Goal: Transaction & Acquisition: Purchase product/service

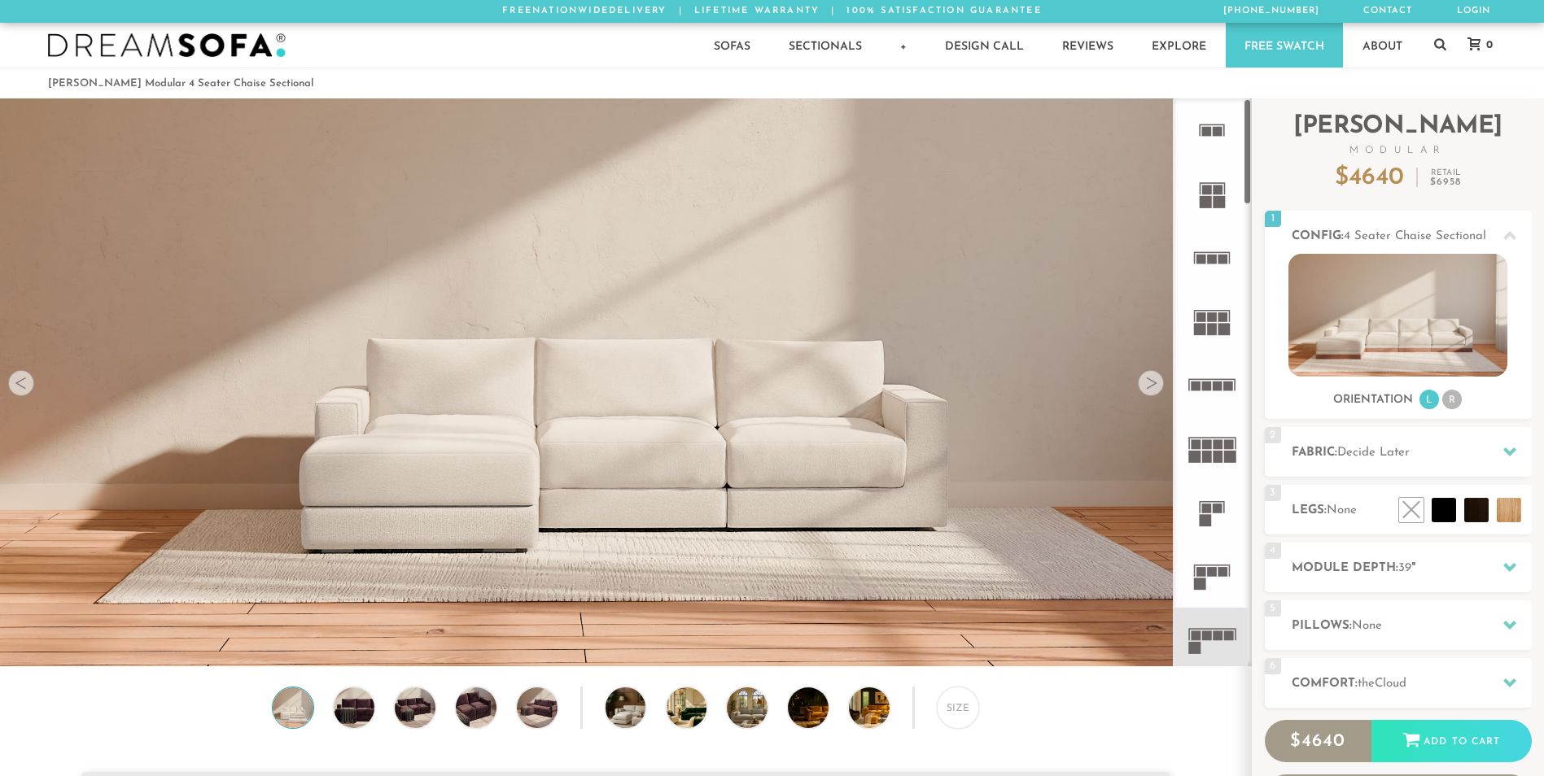
click at [1213, 464] on icon at bounding box center [1211, 448] width 63 height 63
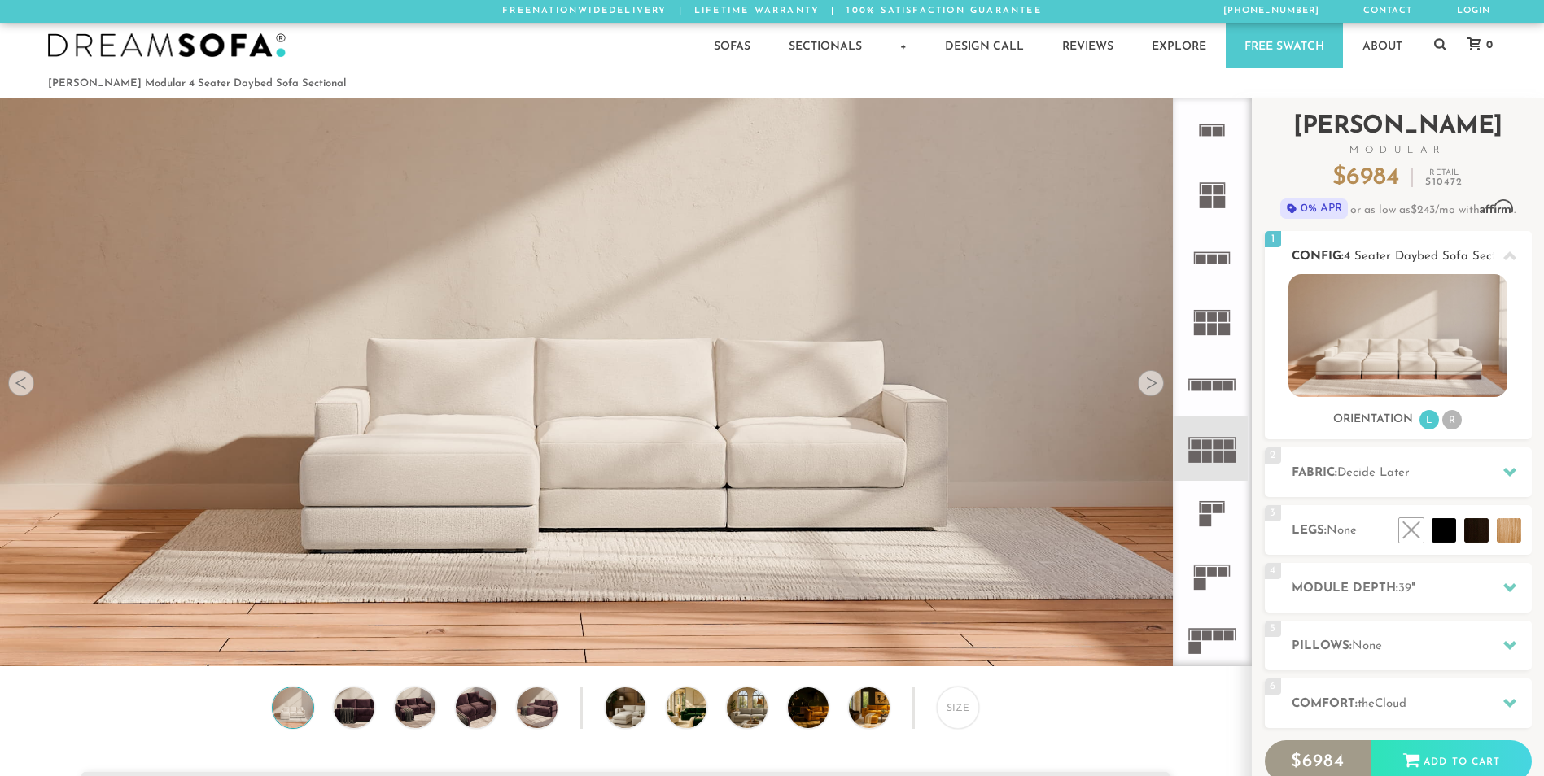
click at [1365, 350] on img at bounding box center [1397, 335] width 219 height 123
click at [1355, 342] on img at bounding box center [1397, 335] width 219 height 123
click at [1223, 258] on rect at bounding box center [1223, 259] width 10 height 10
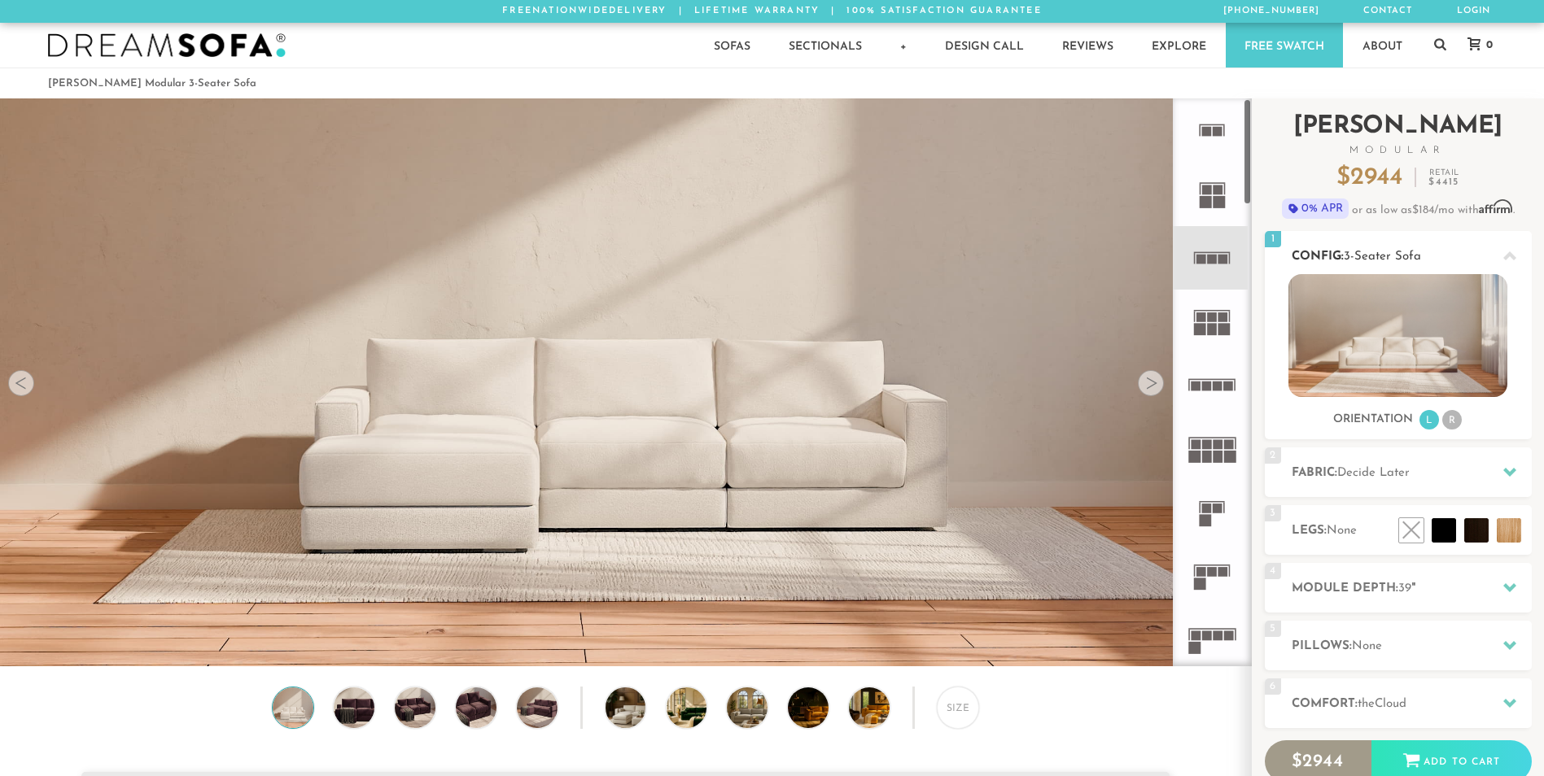
click at [1349, 338] on img at bounding box center [1397, 335] width 219 height 123
click at [1349, 320] on img at bounding box center [1397, 335] width 219 height 123
click at [1214, 379] on rect at bounding box center [1212, 380] width 47 height 2
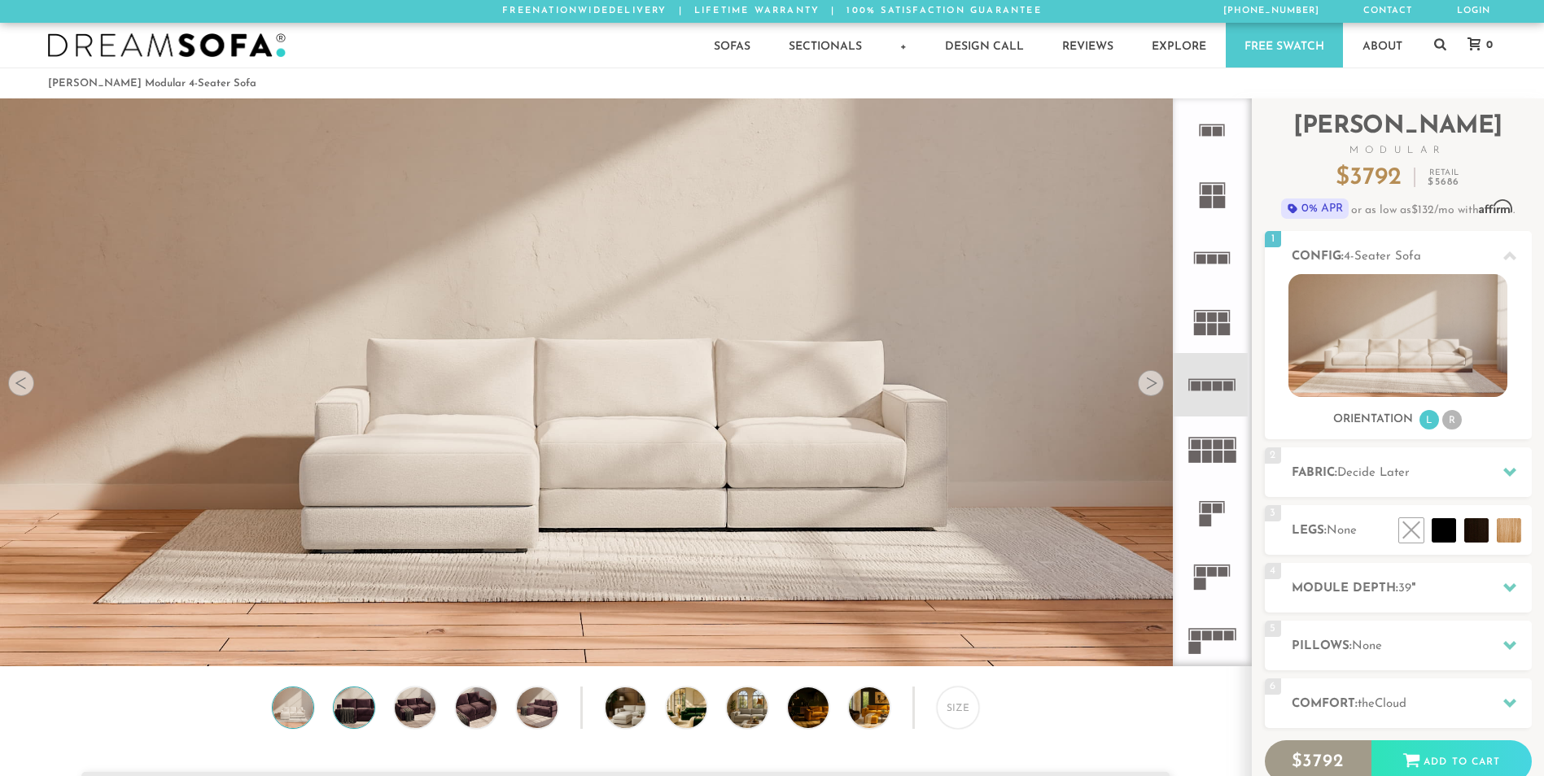
click at [372, 704] on img at bounding box center [354, 708] width 49 height 41
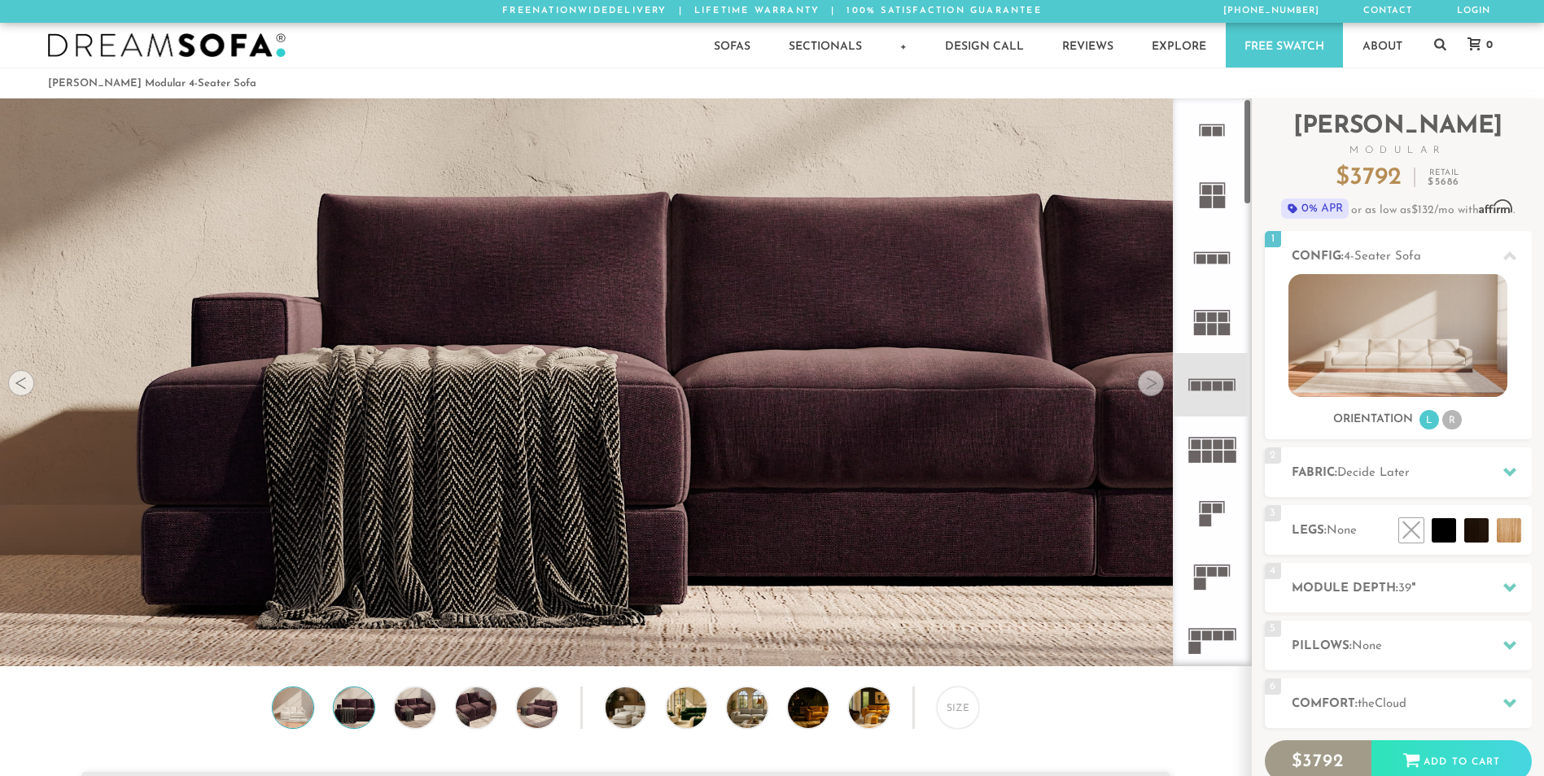
click at [284, 717] on img at bounding box center [293, 708] width 49 height 41
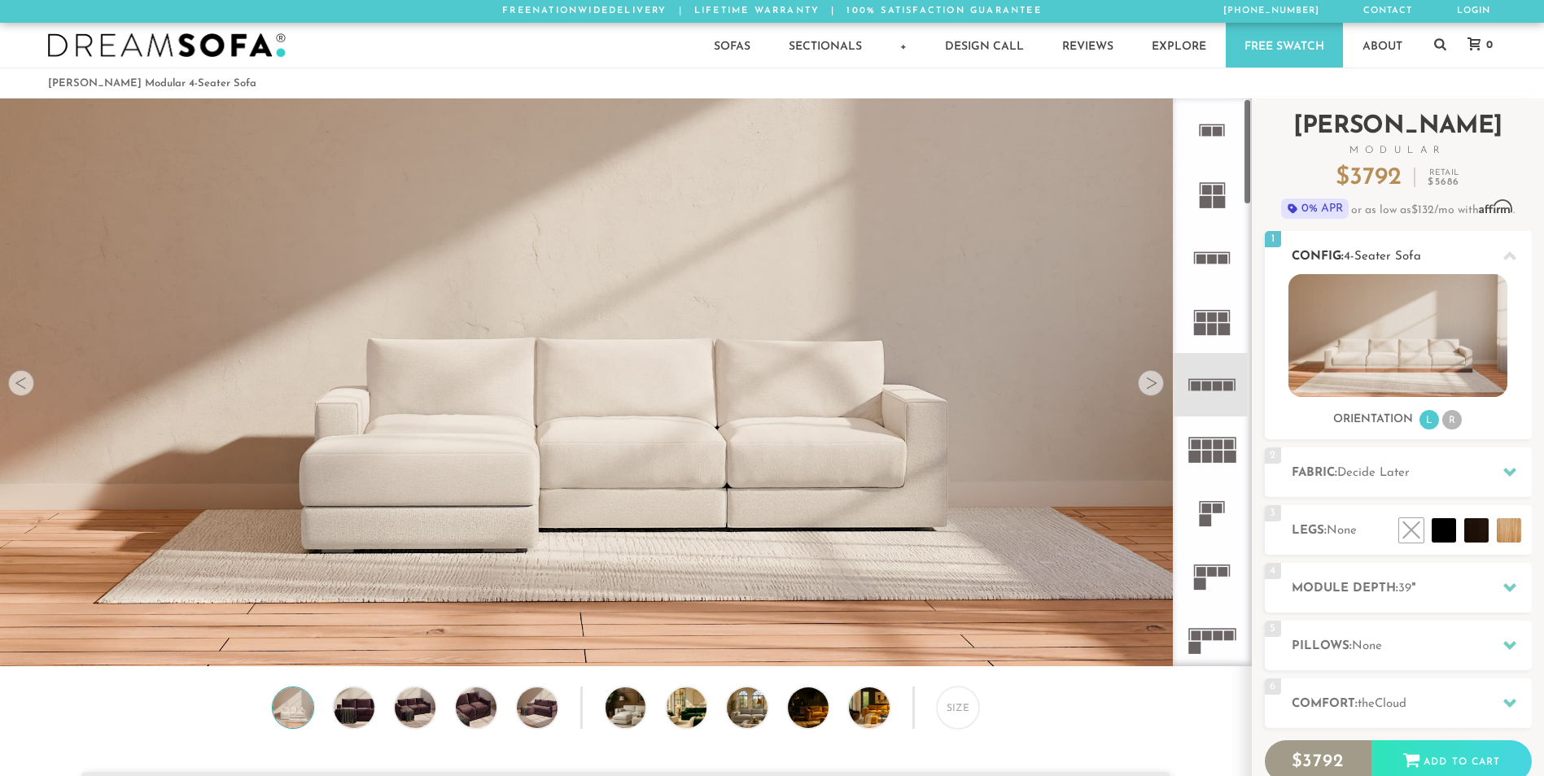
click at [1438, 338] on img at bounding box center [1397, 335] width 219 height 123
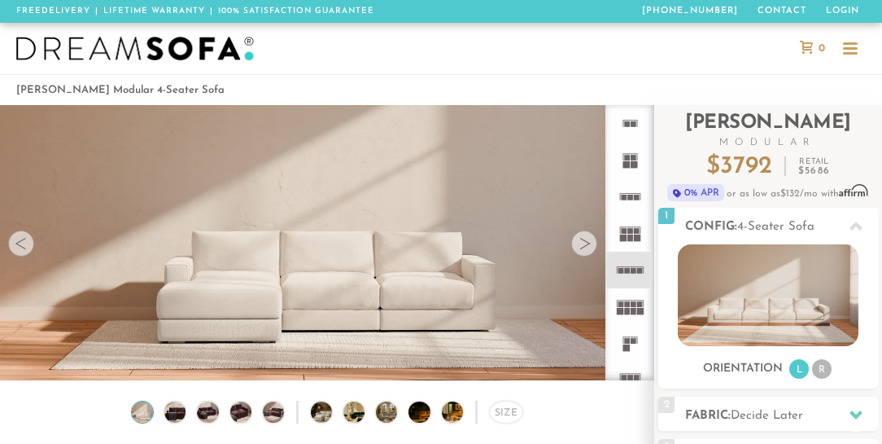
scroll to position [16180, 875]
click at [632, 318] on icon at bounding box center [630, 306] width 37 height 37
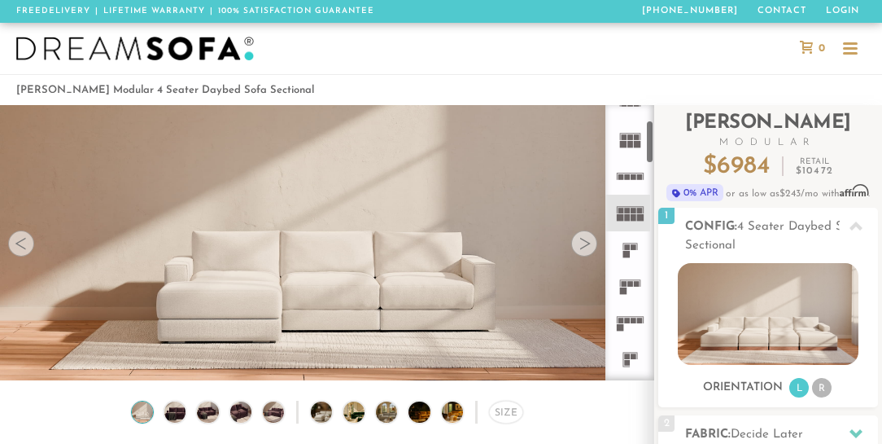
scroll to position [94, 0]
click at [636, 148] on icon at bounding box center [630, 138] width 37 height 37
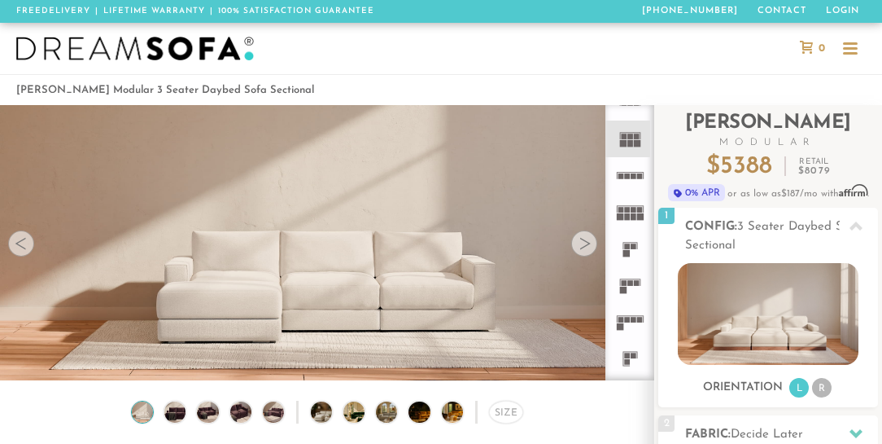
click at [634, 319] on rect at bounding box center [633, 320] width 6 height 6
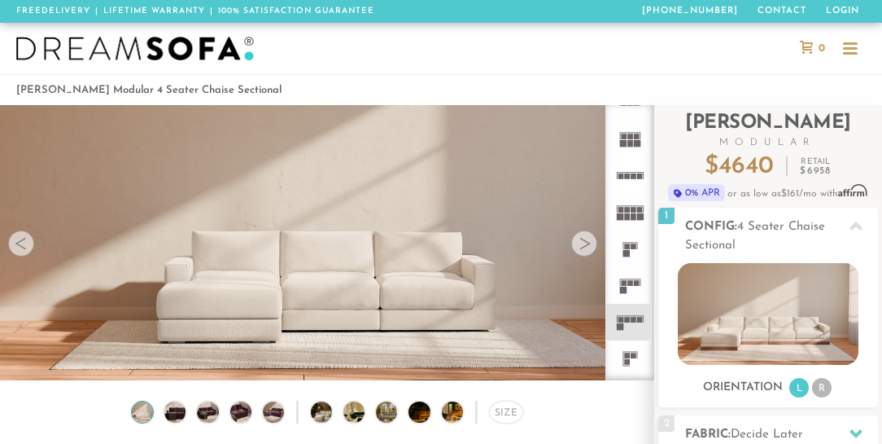
click at [635, 347] on icon at bounding box center [630, 358] width 37 height 37
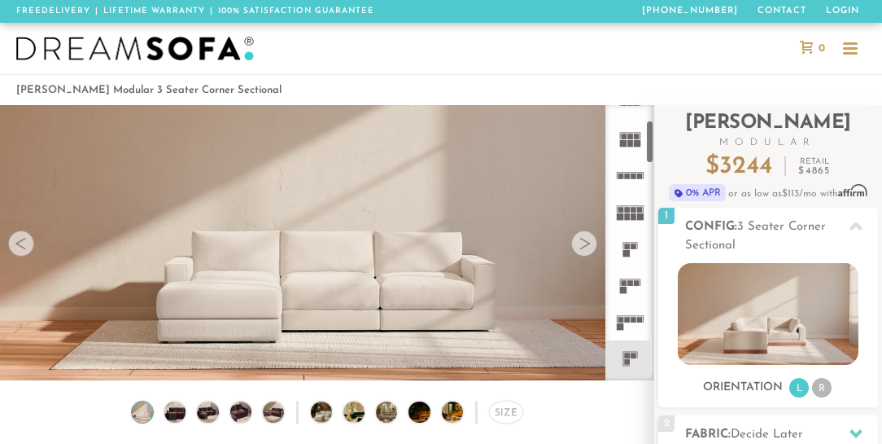
scroll to position [95, 0]
click at [636, 285] on icon at bounding box center [630, 284] width 37 height 37
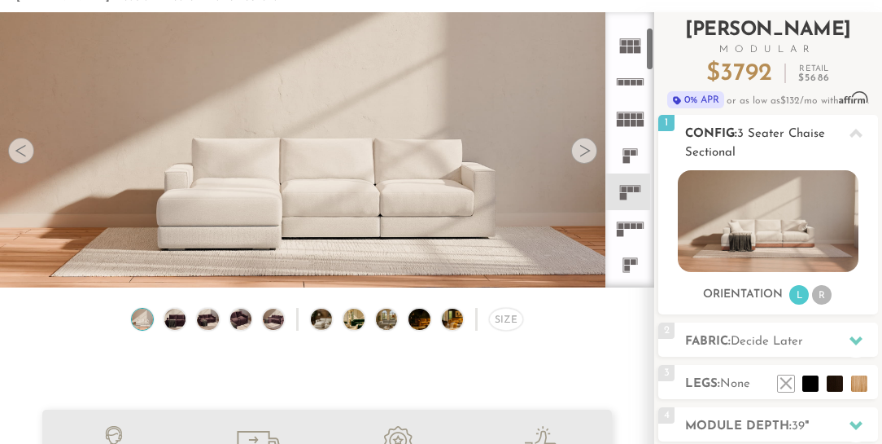
scroll to position [95, 0]
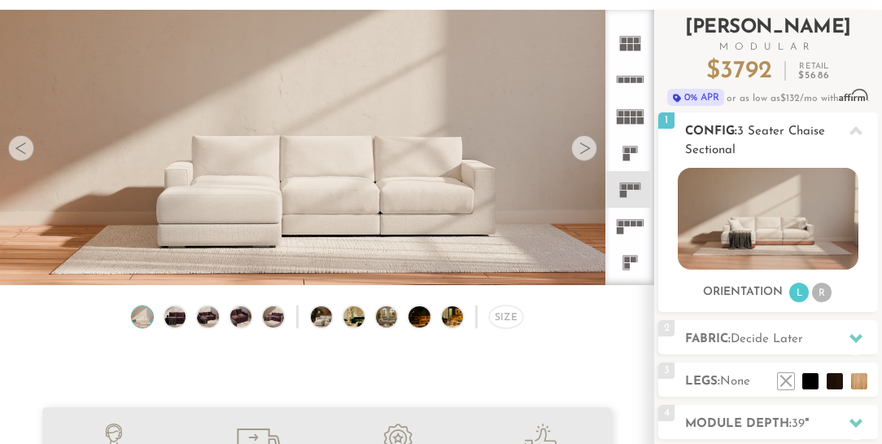
click at [820, 288] on li "R" at bounding box center [822, 292] width 20 height 20
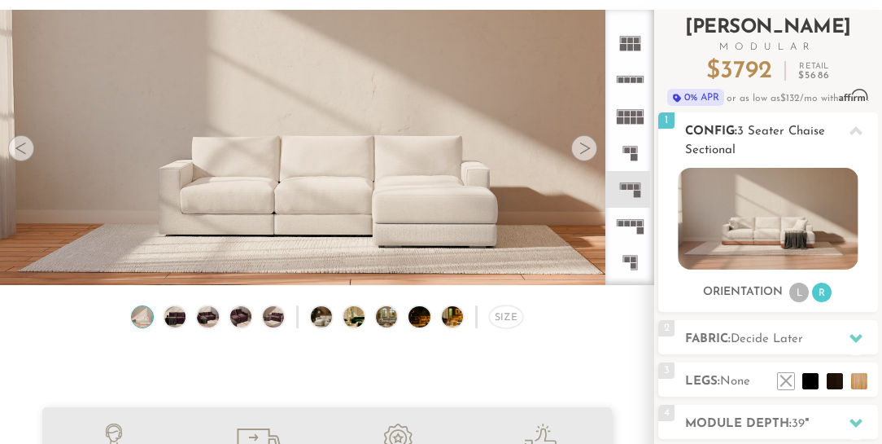
click at [802, 290] on li "L" at bounding box center [799, 292] width 20 height 20
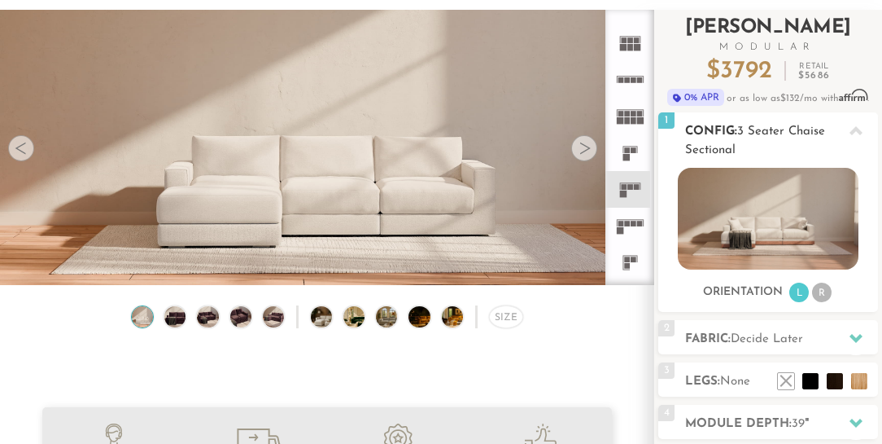
click at [823, 291] on li "R" at bounding box center [822, 292] width 20 height 20
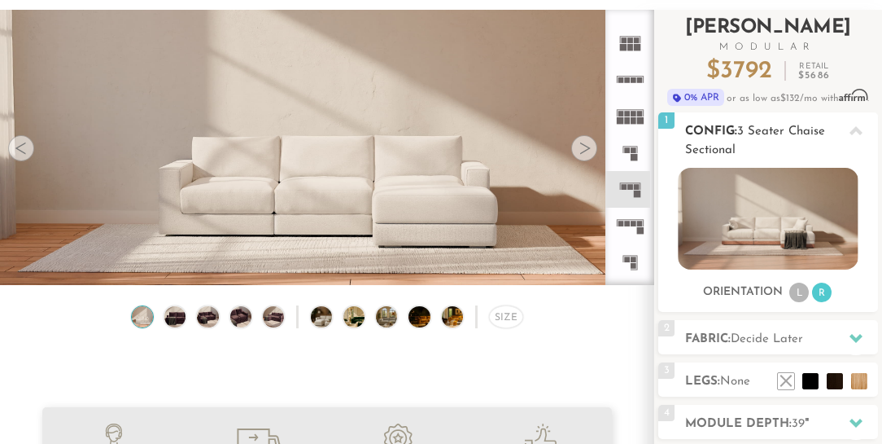
click at [802, 291] on li "L" at bounding box center [799, 292] width 20 height 20
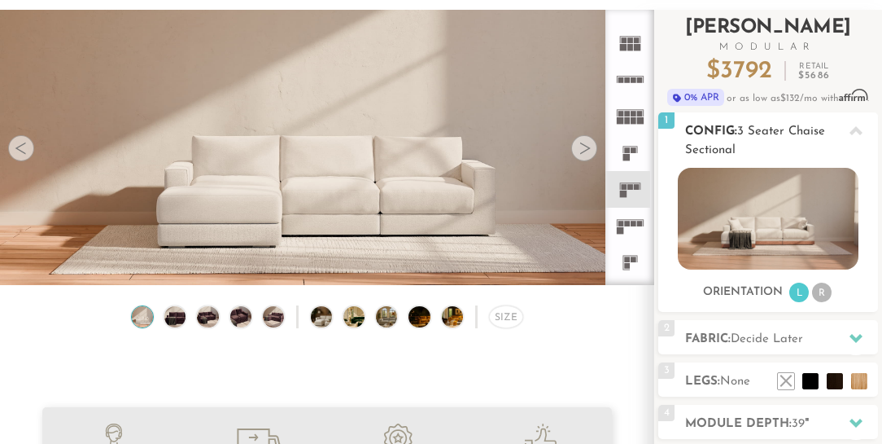
click at [809, 291] on li "L" at bounding box center [799, 292] width 20 height 20
click at [822, 290] on li "R" at bounding box center [822, 292] width 20 height 20
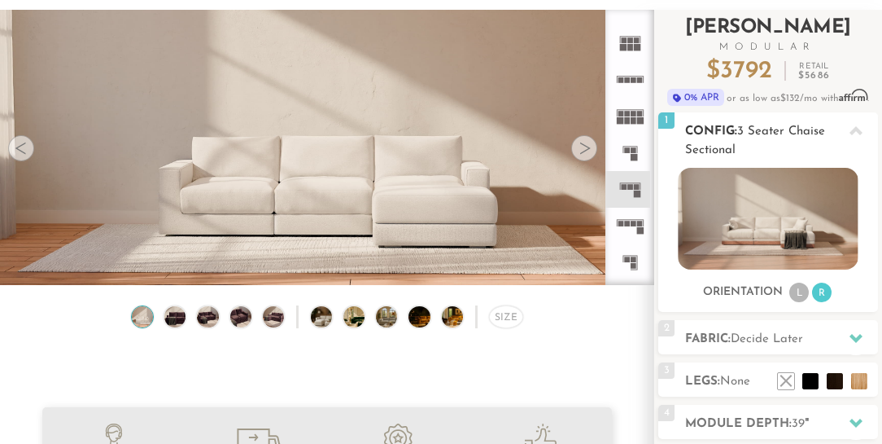
click at [802, 291] on li "L" at bounding box center [799, 292] width 20 height 20
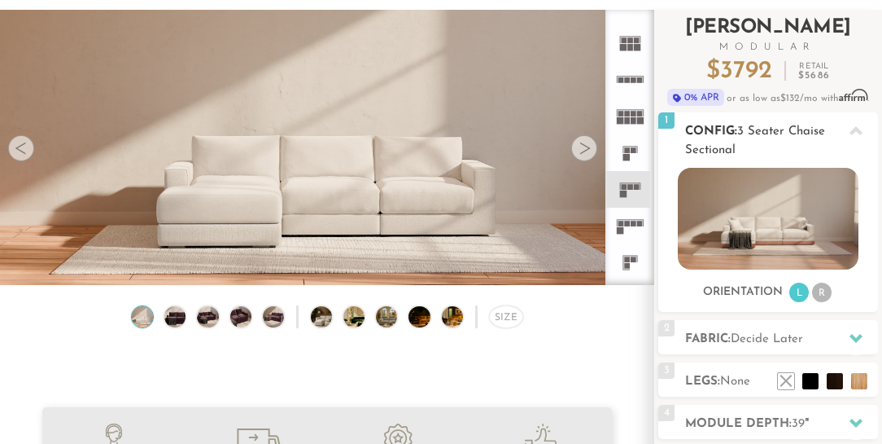
click at [817, 291] on li "R" at bounding box center [822, 292] width 20 height 20
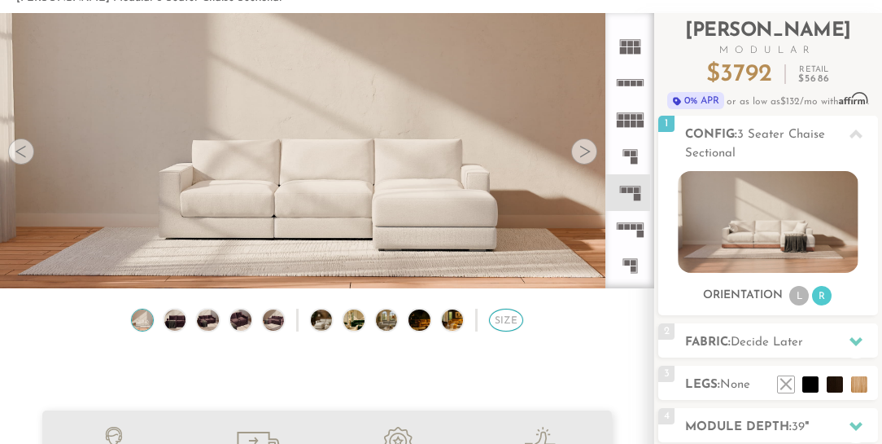
scroll to position [94, 0]
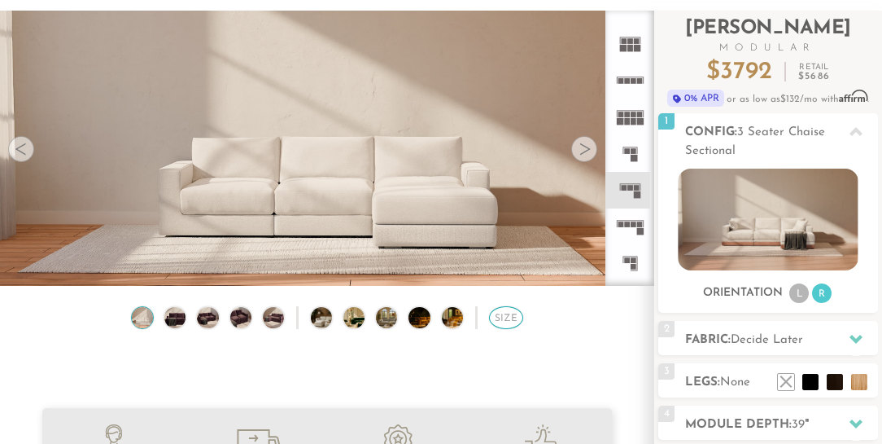
click at [505, 323] on div "Size" at bounding box center [506, 317] width 34 height 23
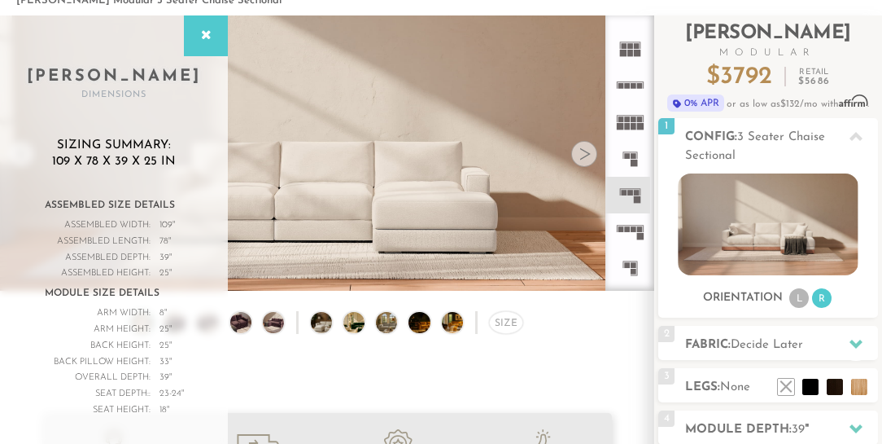
scroll to position [96, 0]
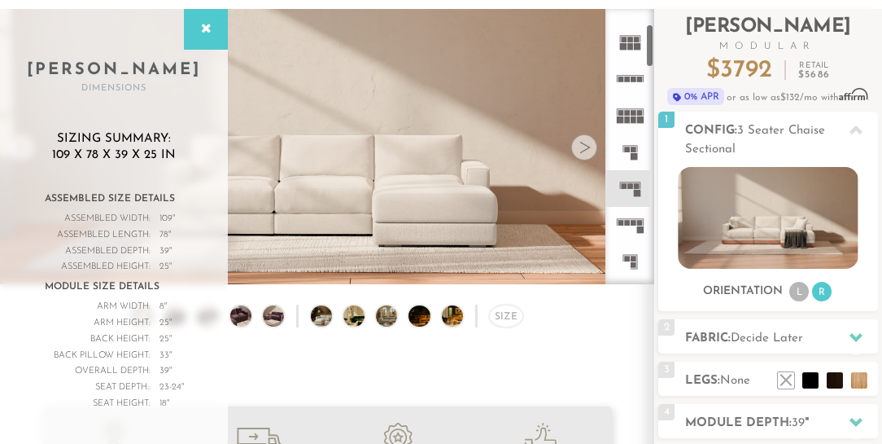
click at [632, 117] on rect at bounding box center [633, 119] width 6 height 7
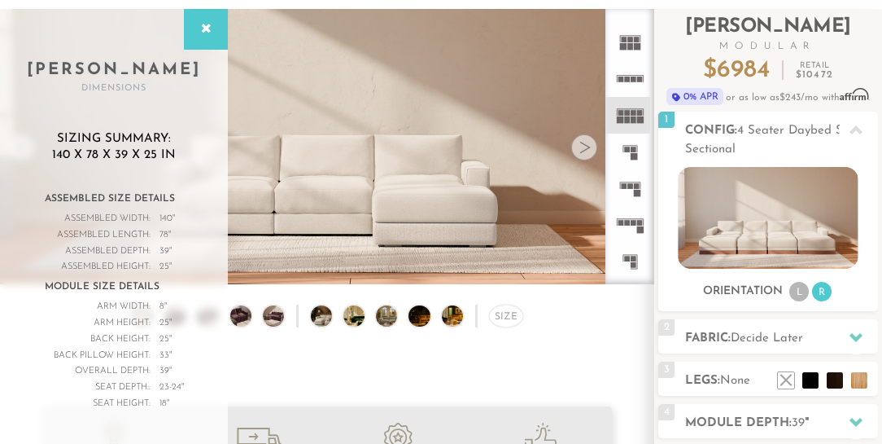
click at [625, 150] on rect at bounding box center [627, 150] width 6 height 6
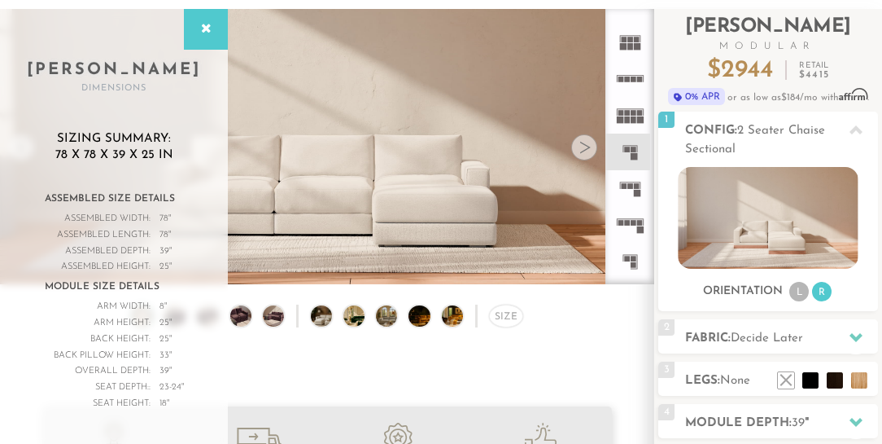
click at [635, 195] on rect at bounding box center [636, 193] width 7 height 7
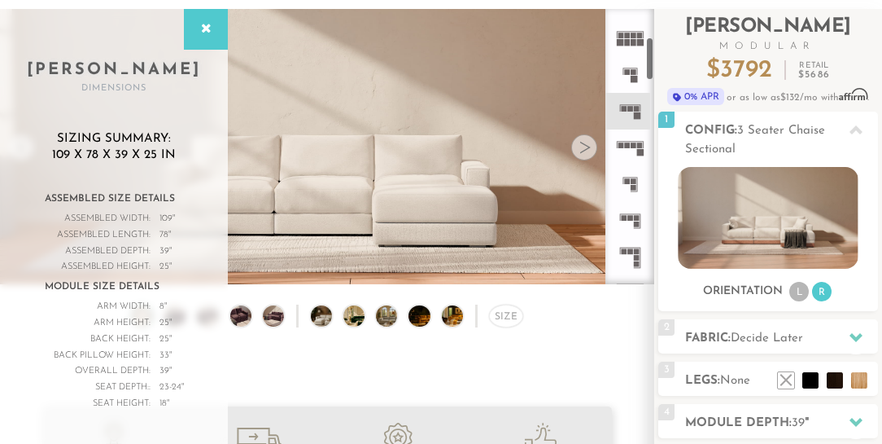
scroll to position [172, 0]
click at [634, 149] on icon at bounding box center [630, 148] width 37 height 37
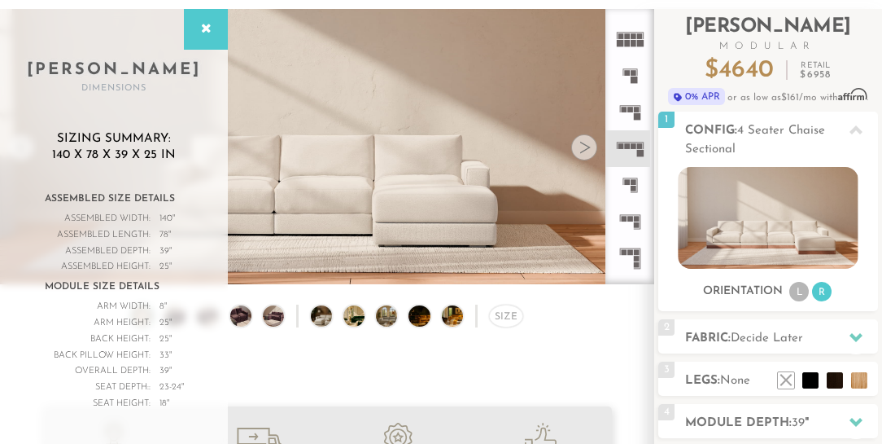
click at [631, 112] on icon at bounding box center [630, 112] width 37 height 37
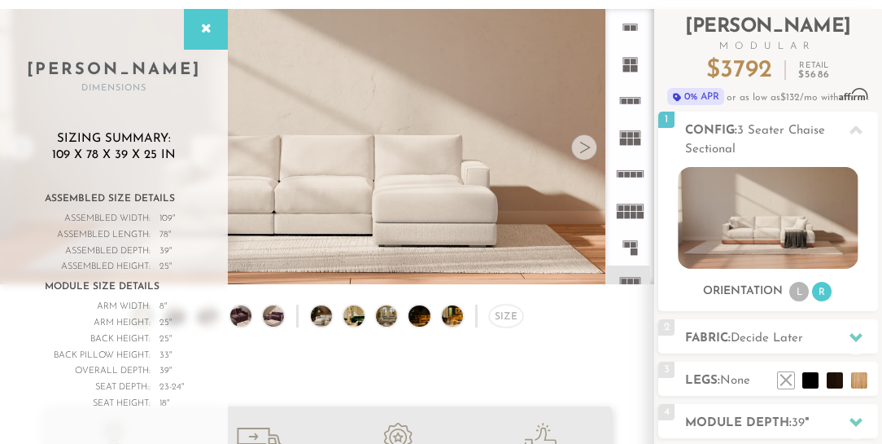
click at [628, 26] on rect at bounding box center [627, 28] width 6 height 6
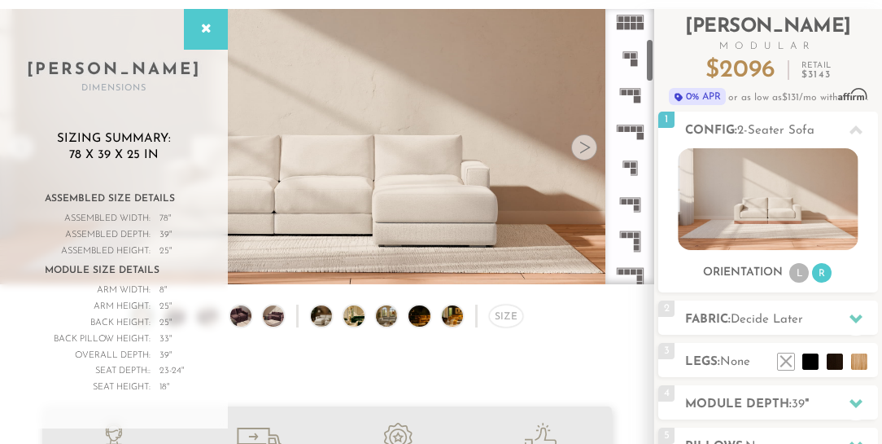
scroll to position [190, 0]
click at [628, 129] on rect at bounding box center [627, 128] width 6 height 6
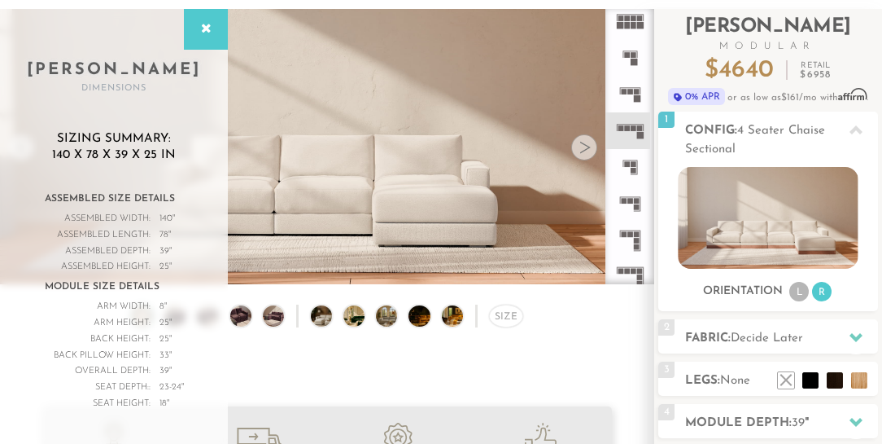
click at [631, 95] on icon at bounding box center [630, 94] width 37 height 37
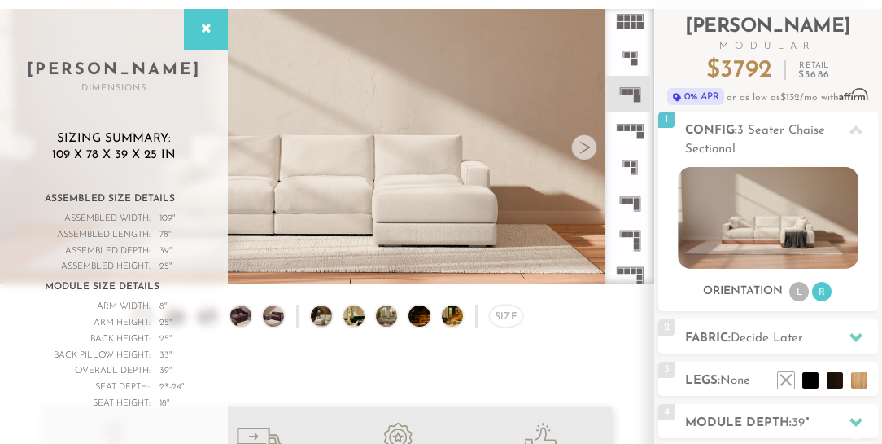
click at [635, 63] on rect at bounding box center [633, 62] width 7 height 7
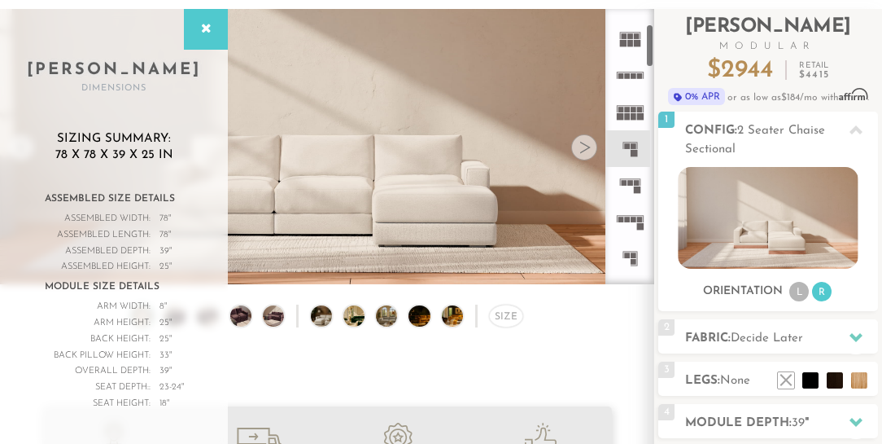
scroll to position [96, 0]
click at [635, 111] on rect at bounding box center [633, 112] width 6 height 6
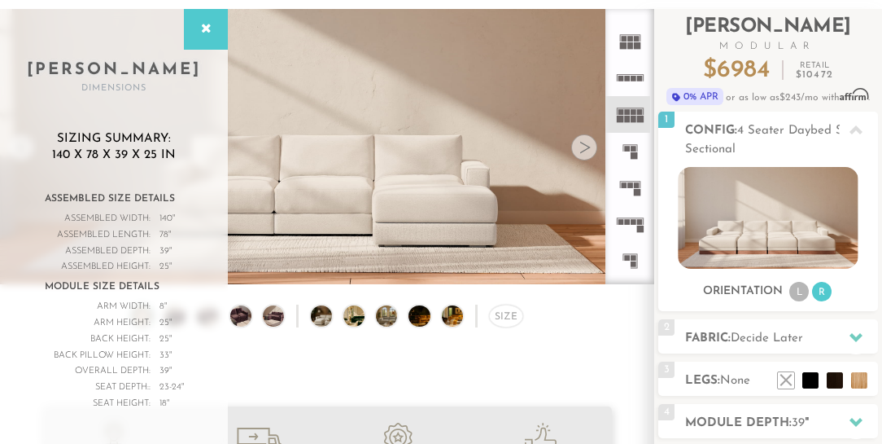
click at [632, 77] on rect at bounding box center [633, 79] width 6 height 6
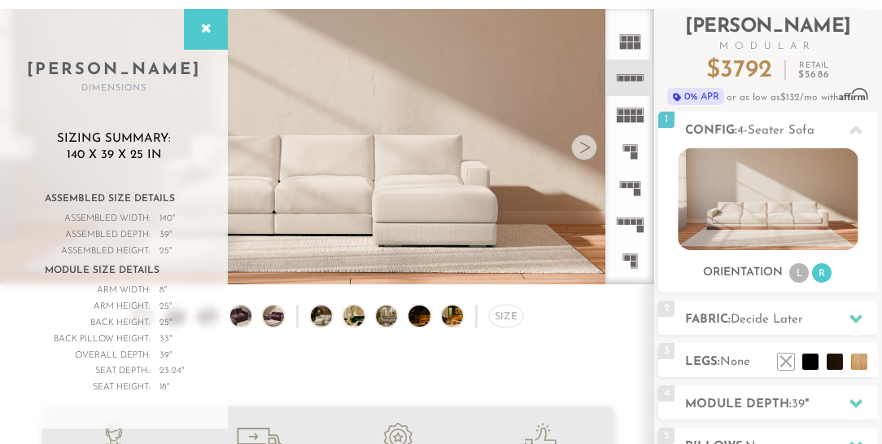
click at [640, 225] on rect at bounding box center [639, 228] width 7 height 7
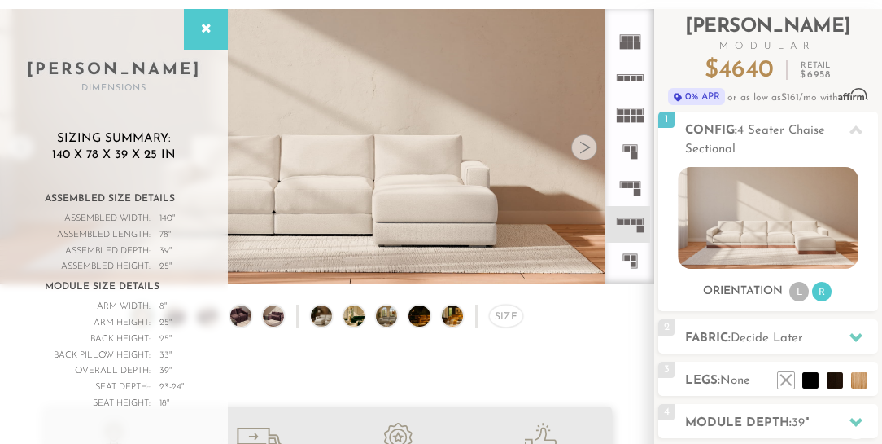
click at [632, 80] on icon at bounding box center [630, 77] width 37 height 37
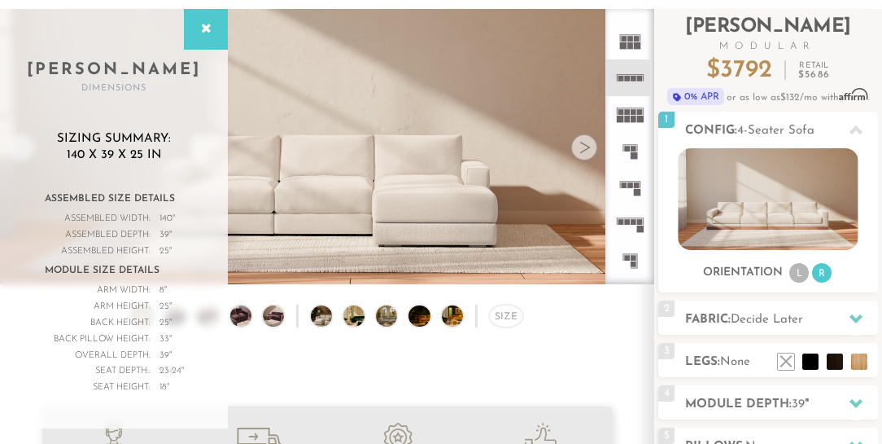
click at [632, 187] on icon at bounding box center [630, 187] width 37 height 37
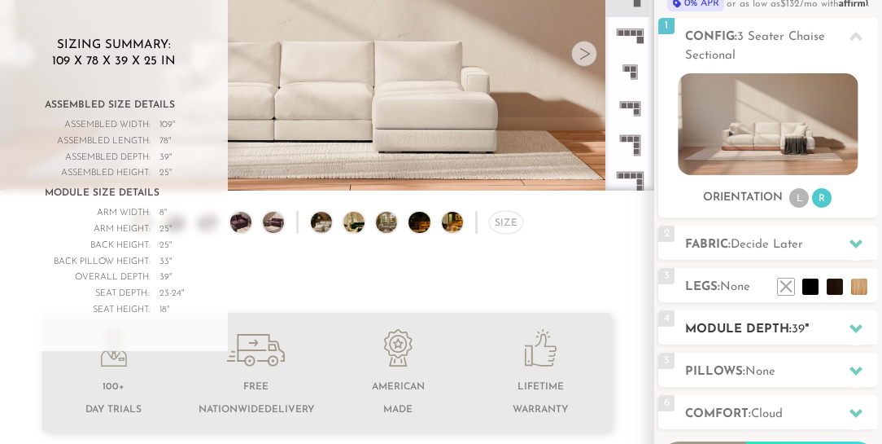
scroll to position [190, 0]
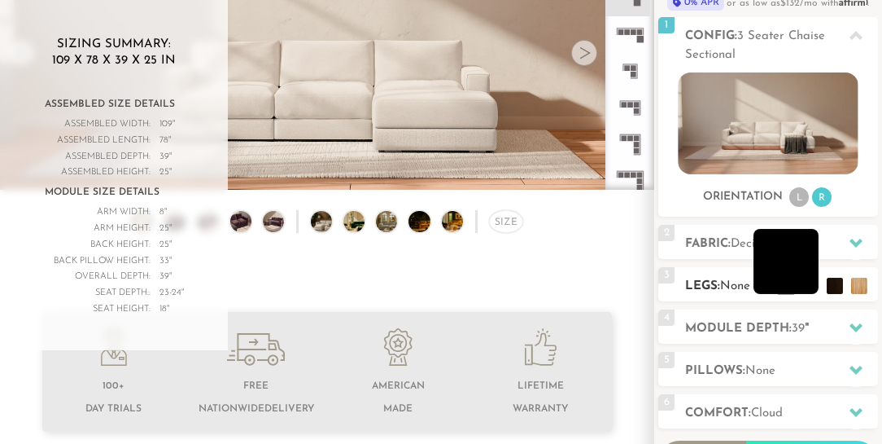
click at [806, 290] on li at bounding box center [786, 261] width 65 height 65
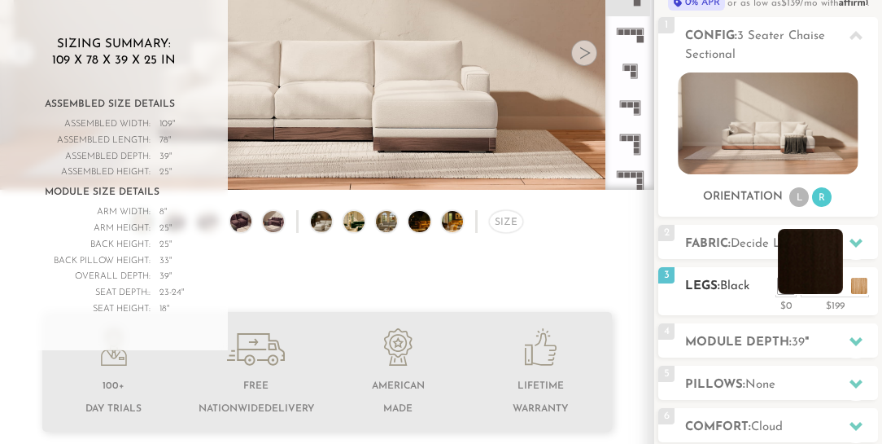
click at [834, 286] on li at bounding box center [810, 261] width 65 height 65
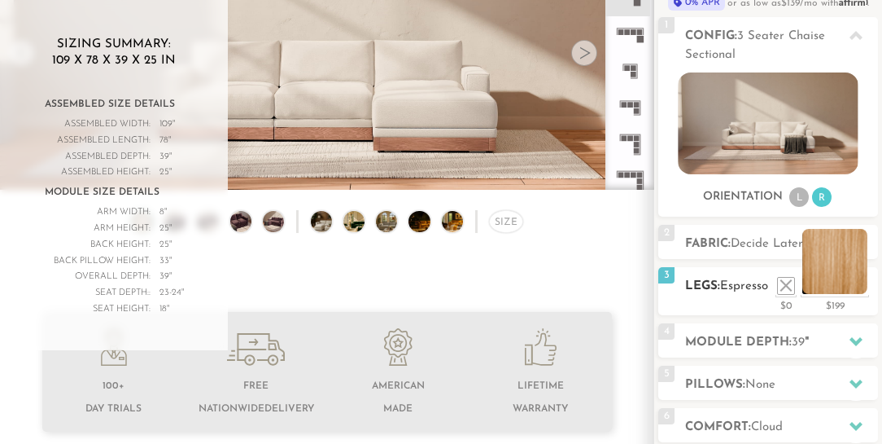
click at [863, 287] on li at bounding box center [834, 261] width 65 height 65
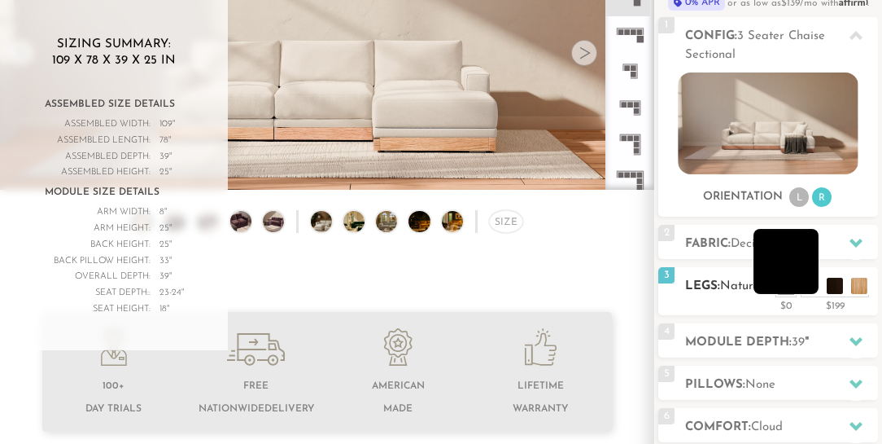
click at [811, 286] on li at bounding box center [786, 261] width 65 height 65
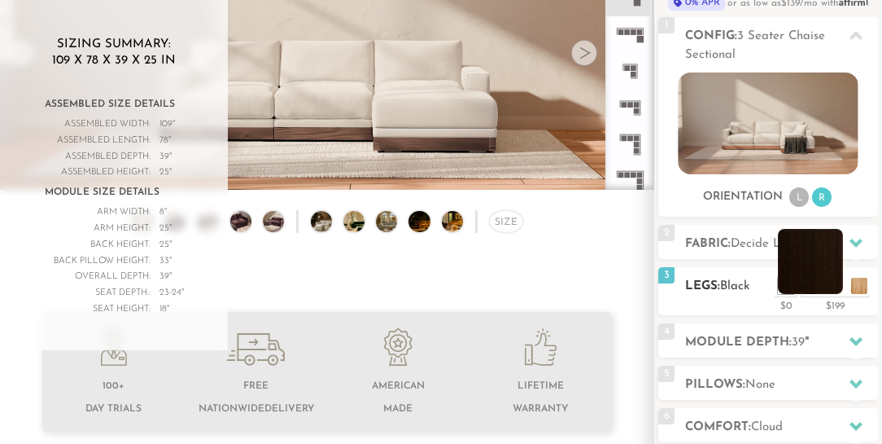
click at [836, 291] on li at bounding box center [810, 261] width 65 height 65
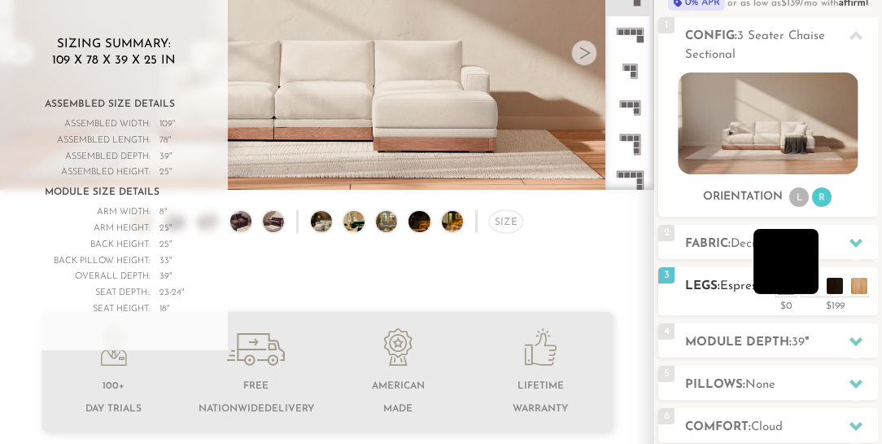
click at [808, 286] on li at bounding box center [786, 261] width 65 height 65
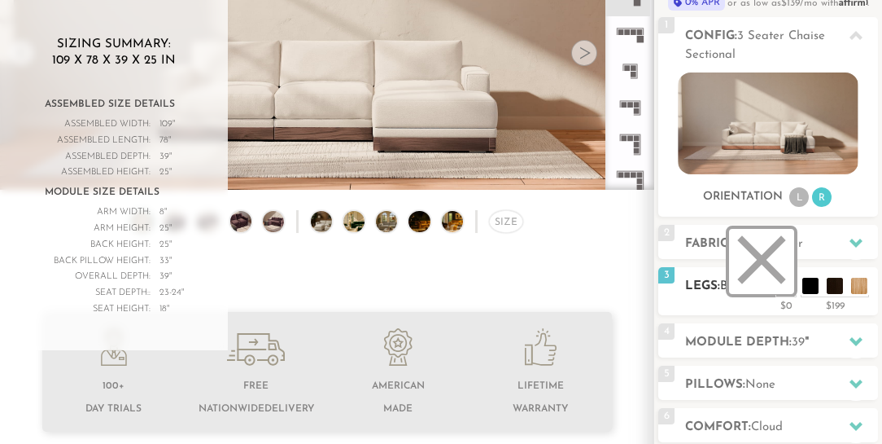
click at [785, 287] on li at bounding box center [761, 261] width 65 height 65
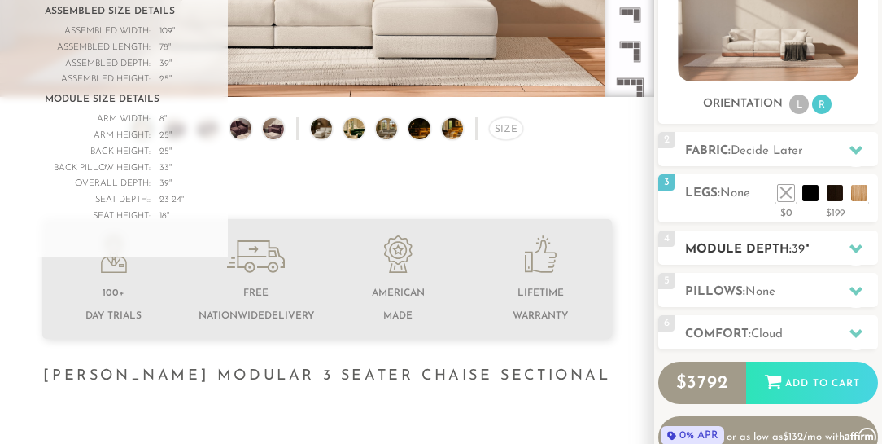
scroll to position [285, 0]
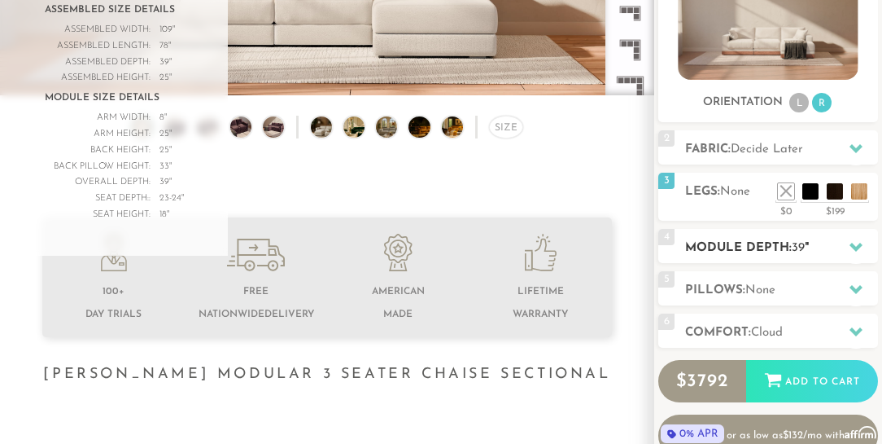
click at [795, 243] on span "39" at bounding box center [798, 248] width 13 height 12
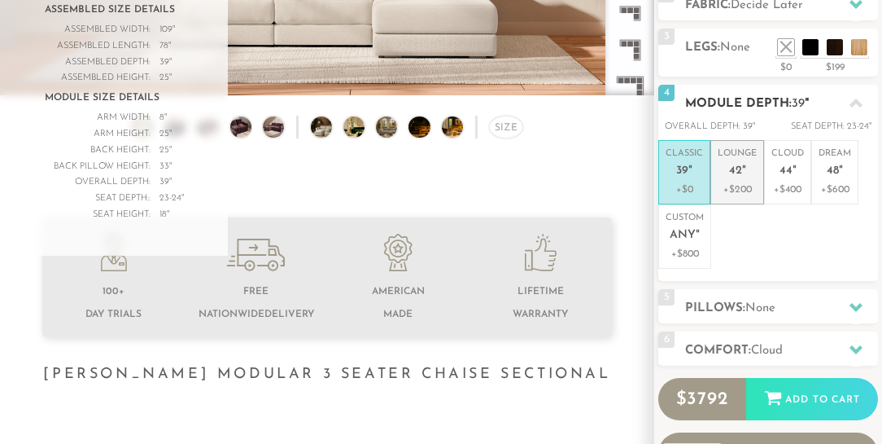
click at [749, 177] on p "Lounge 42 "" at bounding box center [737, 164] width 39 height 35
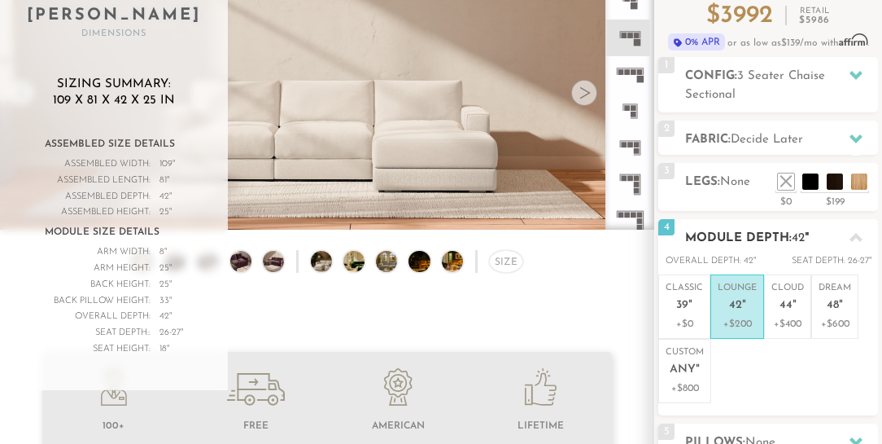
scroll to position [147, 0]
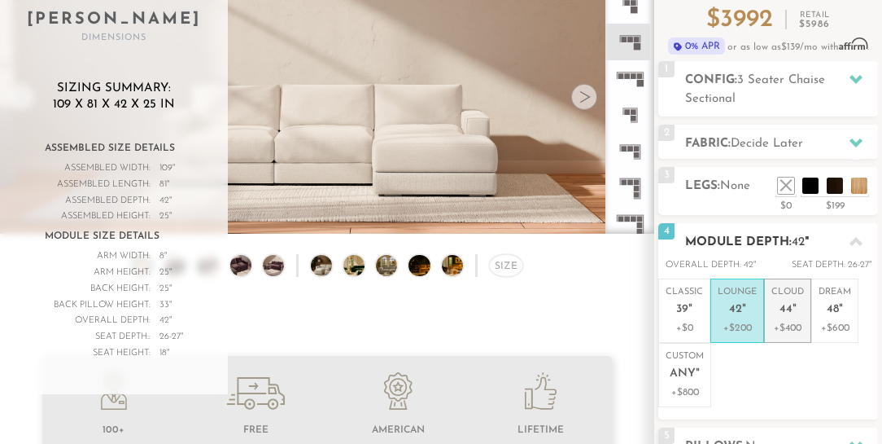
click at [777, 293] on p "Cloud 44 "" at bounding box center [788, 303] width 33 height 35
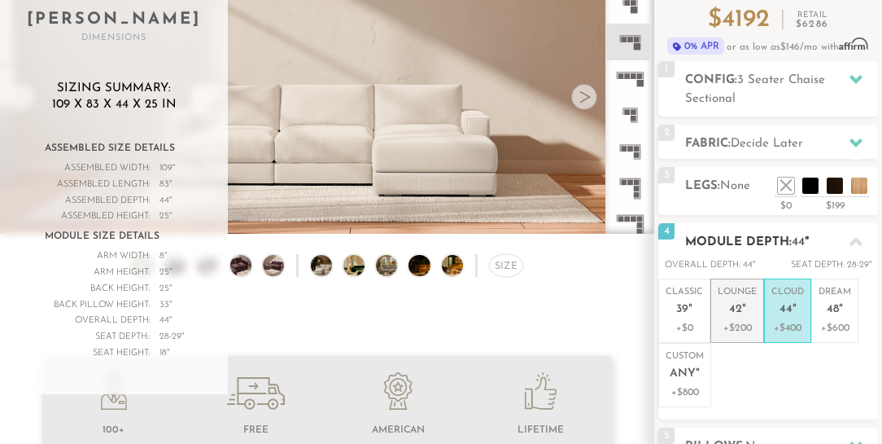
click at [734, 293] on p "Lounge 42 "" at bounding box center [737, 303] width 39 height 35
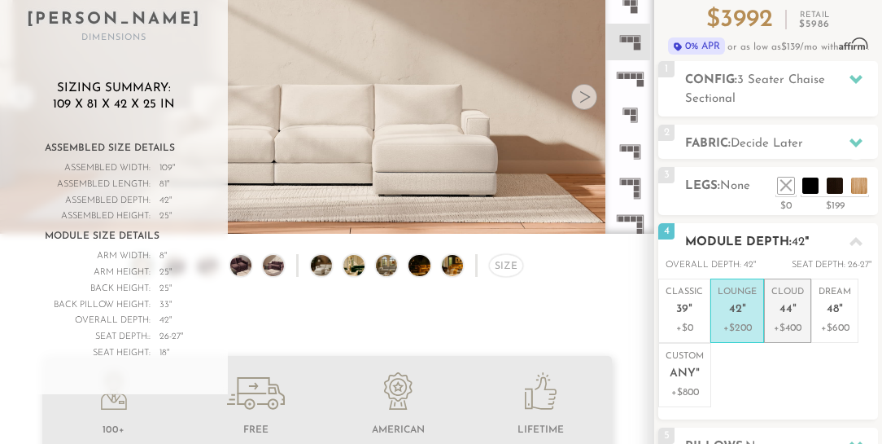
click at [781, 297] on p "Cloud 44 "" at bounding box center [788, 303] width 33 height 35
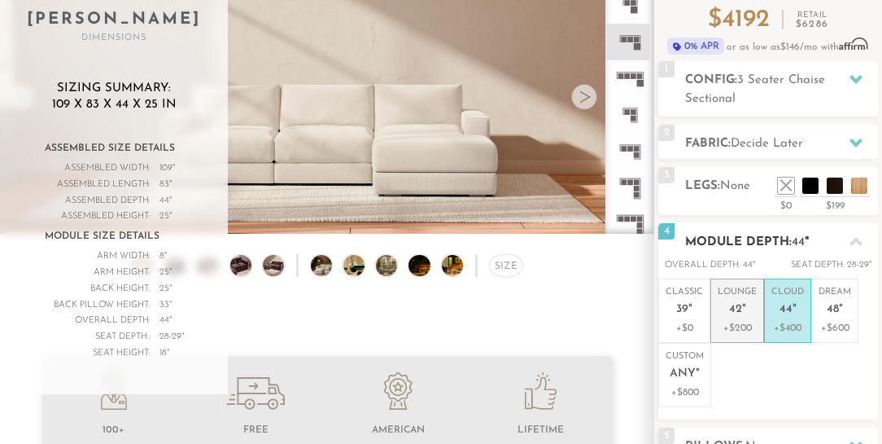
click at [744, 295] on p "Lounge 42 "" at bounding box center [737, 303] width 39 height 35
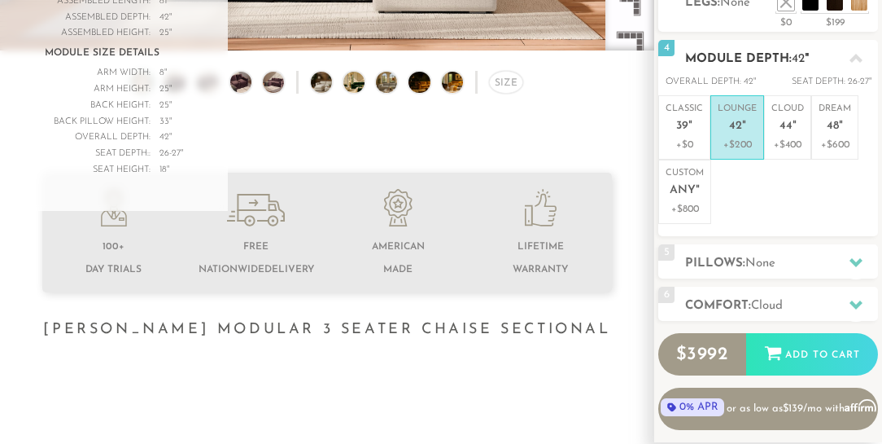
scroll to position [336, 0]
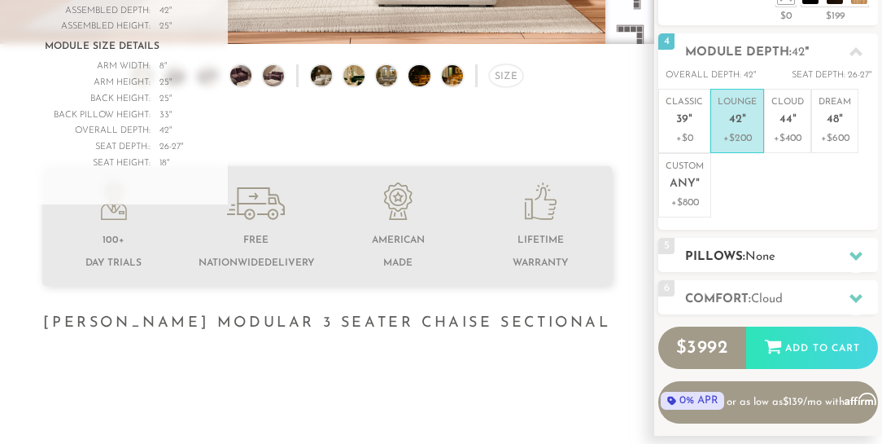
click at [749, 251] on span "None" at bounding box center [761, 257] width 30 height 12
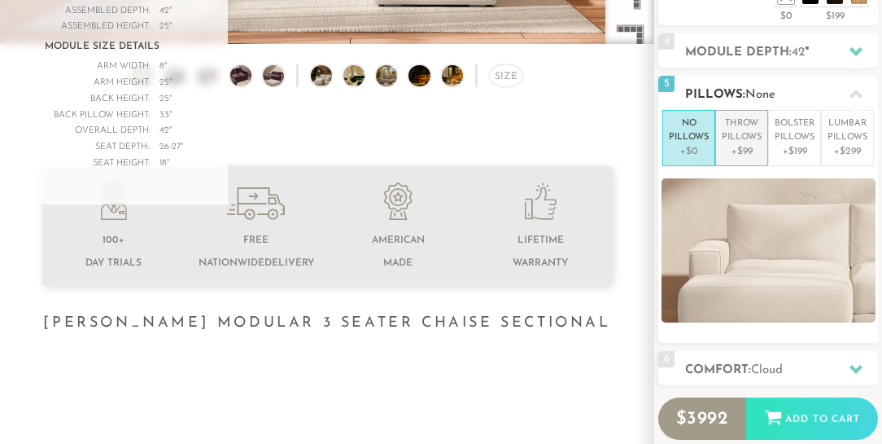
click at [750, 145] on p "+$99" at bounding box center [742, 151] width 40 height 15
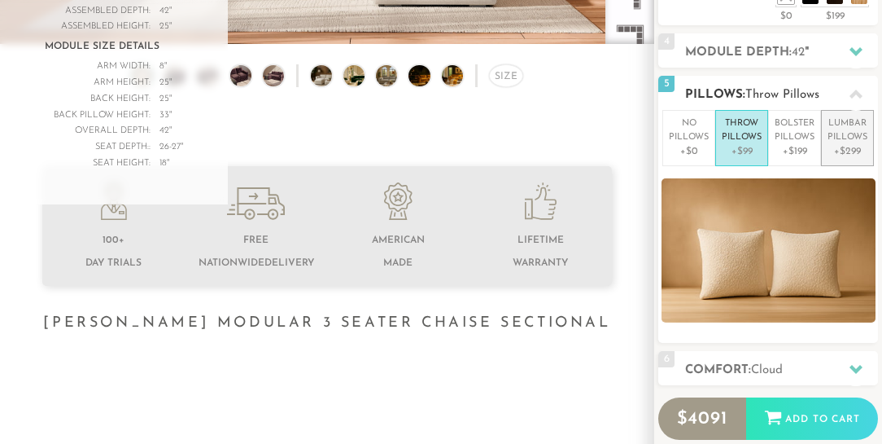
click at [840, 144] on p "+$299" at bounding box center [848, 151] width 40 height 15
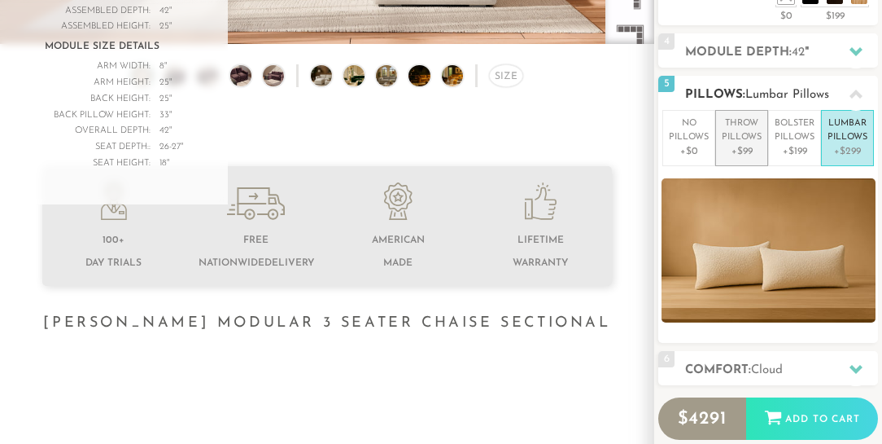
click at [742, 137] on p "Throw Pillows" at bounding box center [742, 130] width 40 height 27
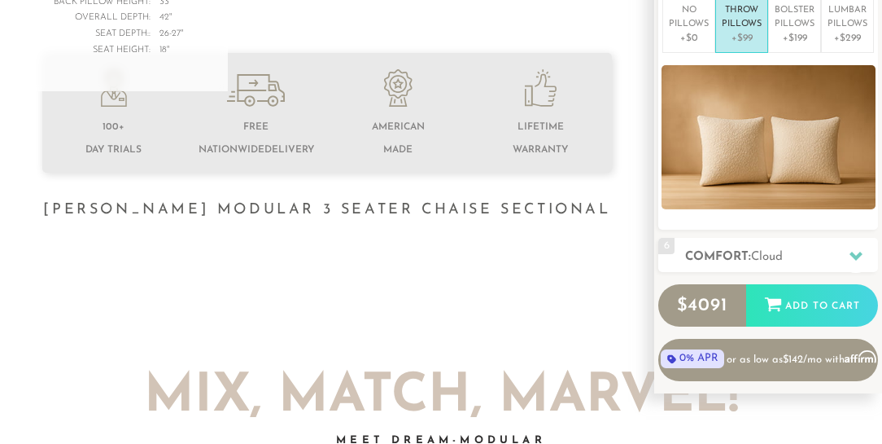
scroll to position [453, 0]
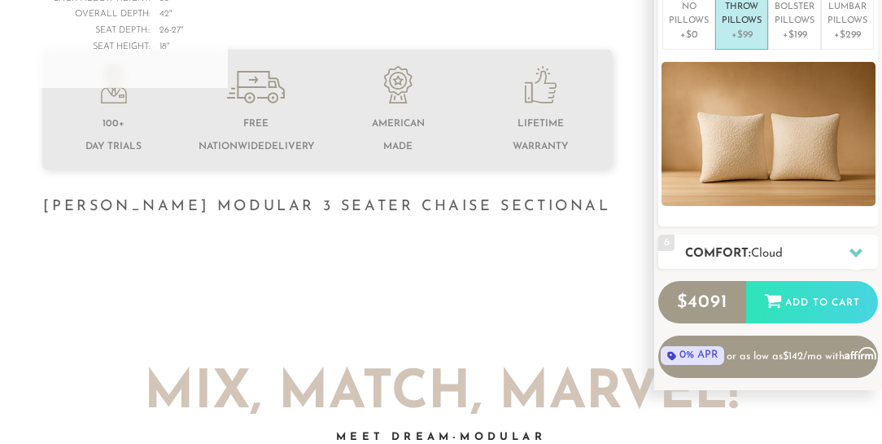
click at [747, 248] on h2 "Comfort: the Cloud" at bounding box center [781, 253] width 193 height 19
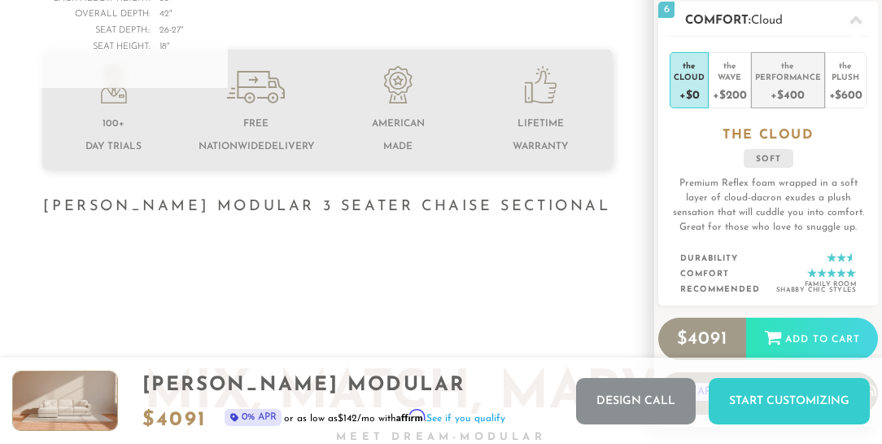
click at [781, 88] on div "+$400" at bounding box center [788, 94] width 66 height 24
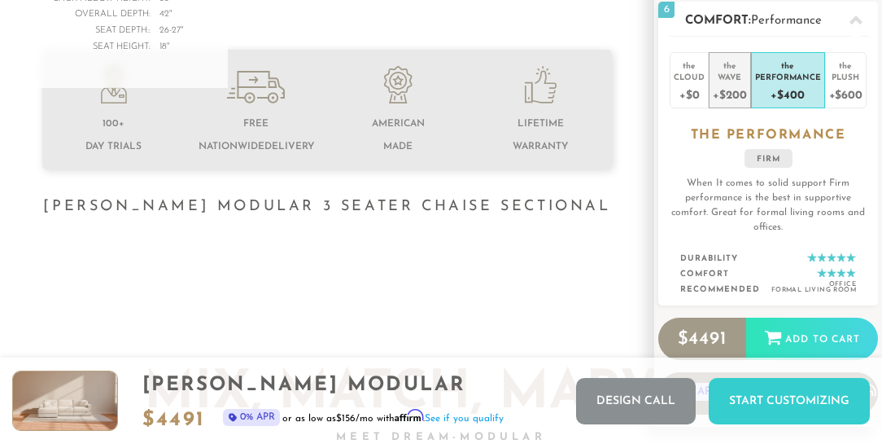
click at [742, 83] on div "+$200" at bounding box center [729, 94] width 33 height 24
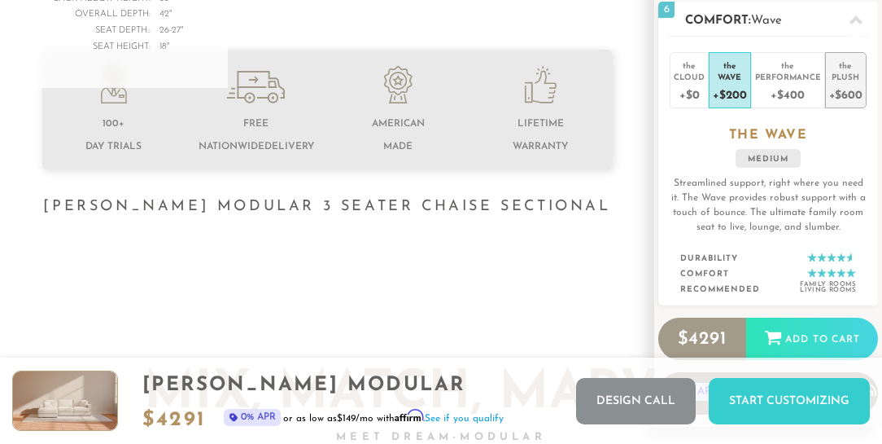
click at [839, 85] on div "+$600" at bounding box center [845, 94] width 33 height 24
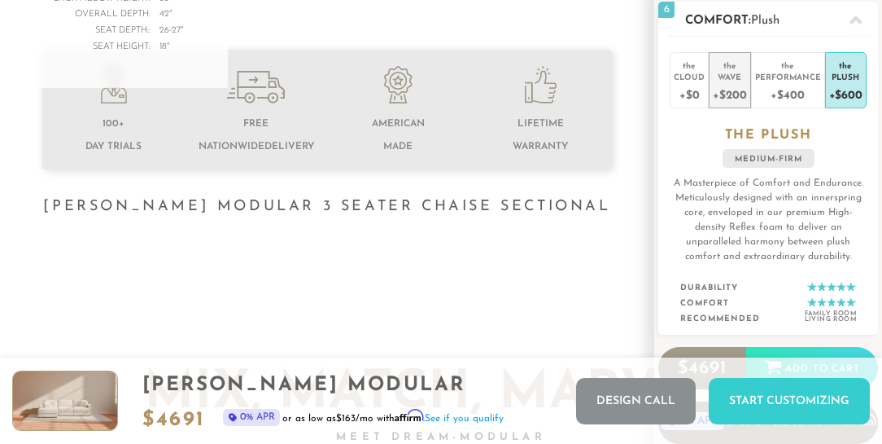
click at [741, 91] on div "+$200" at bounding box center [729, 94] width 33 height 24
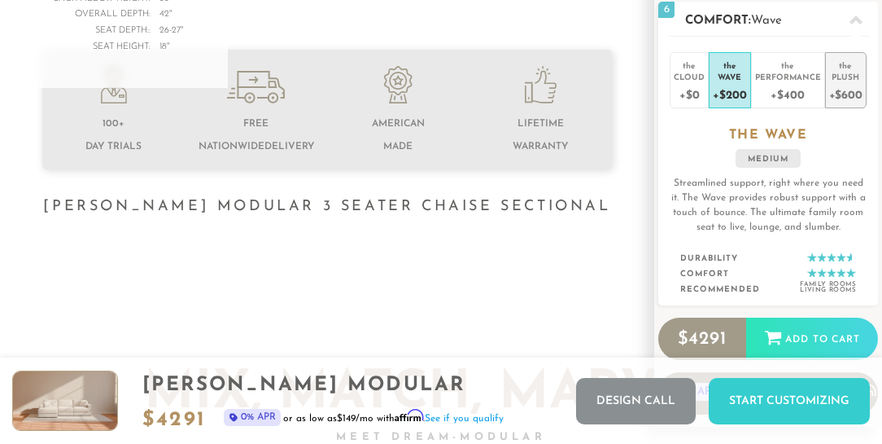
click at [841, 69] on div "the" at bounding box center [845, 63] width 33 height 16
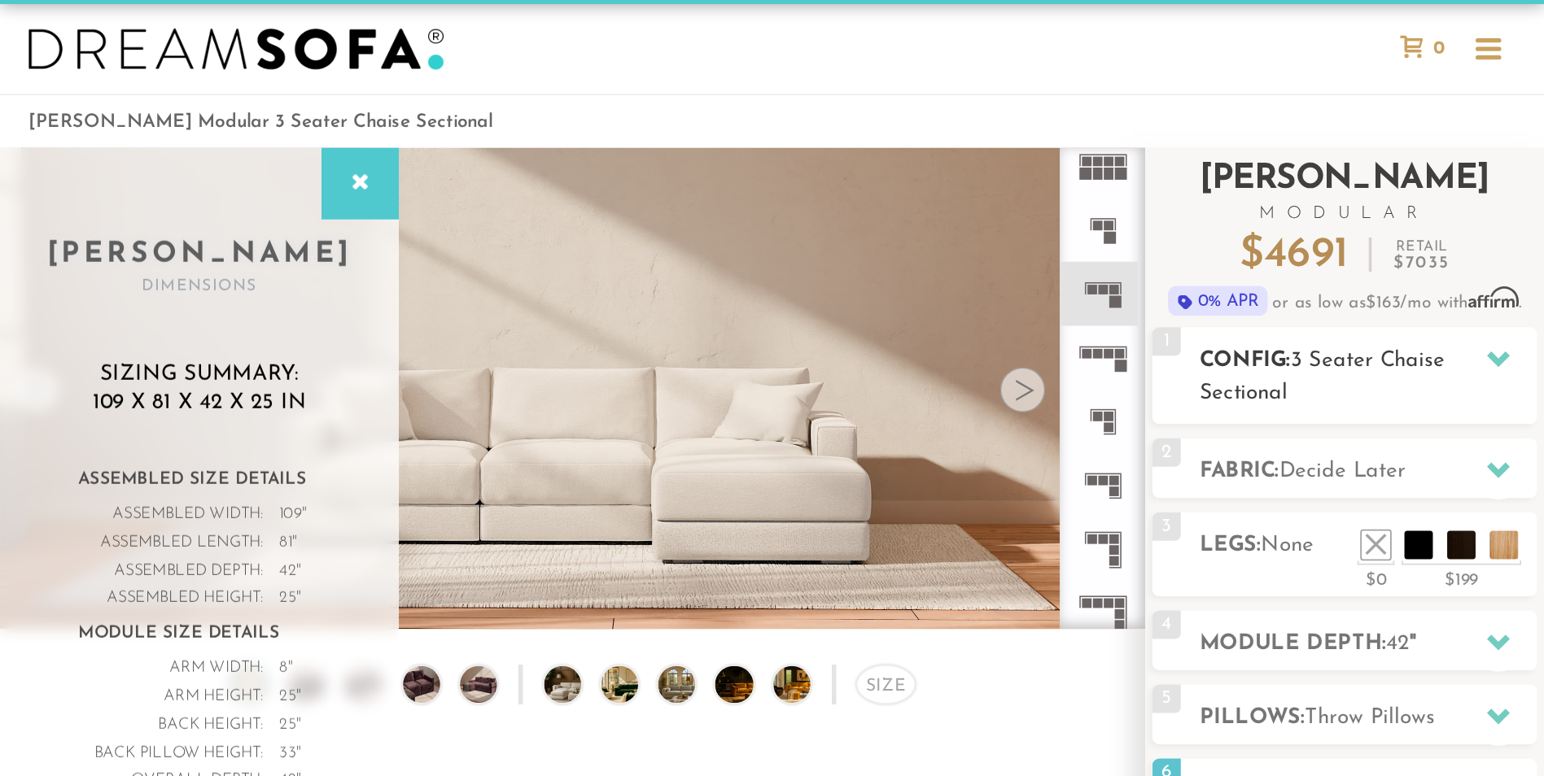
scroll to position [0, 0]
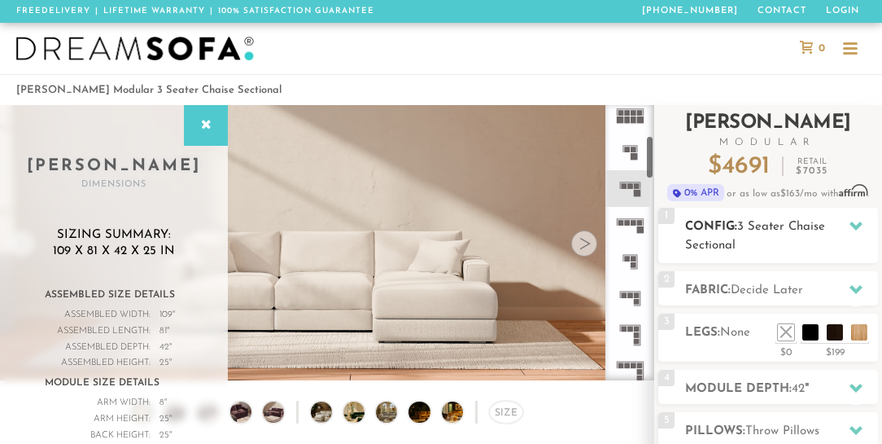
click at [780, 231] on span "3 Seater Chaise Sectional" at bounding box center [755, 236] width 140 height 31
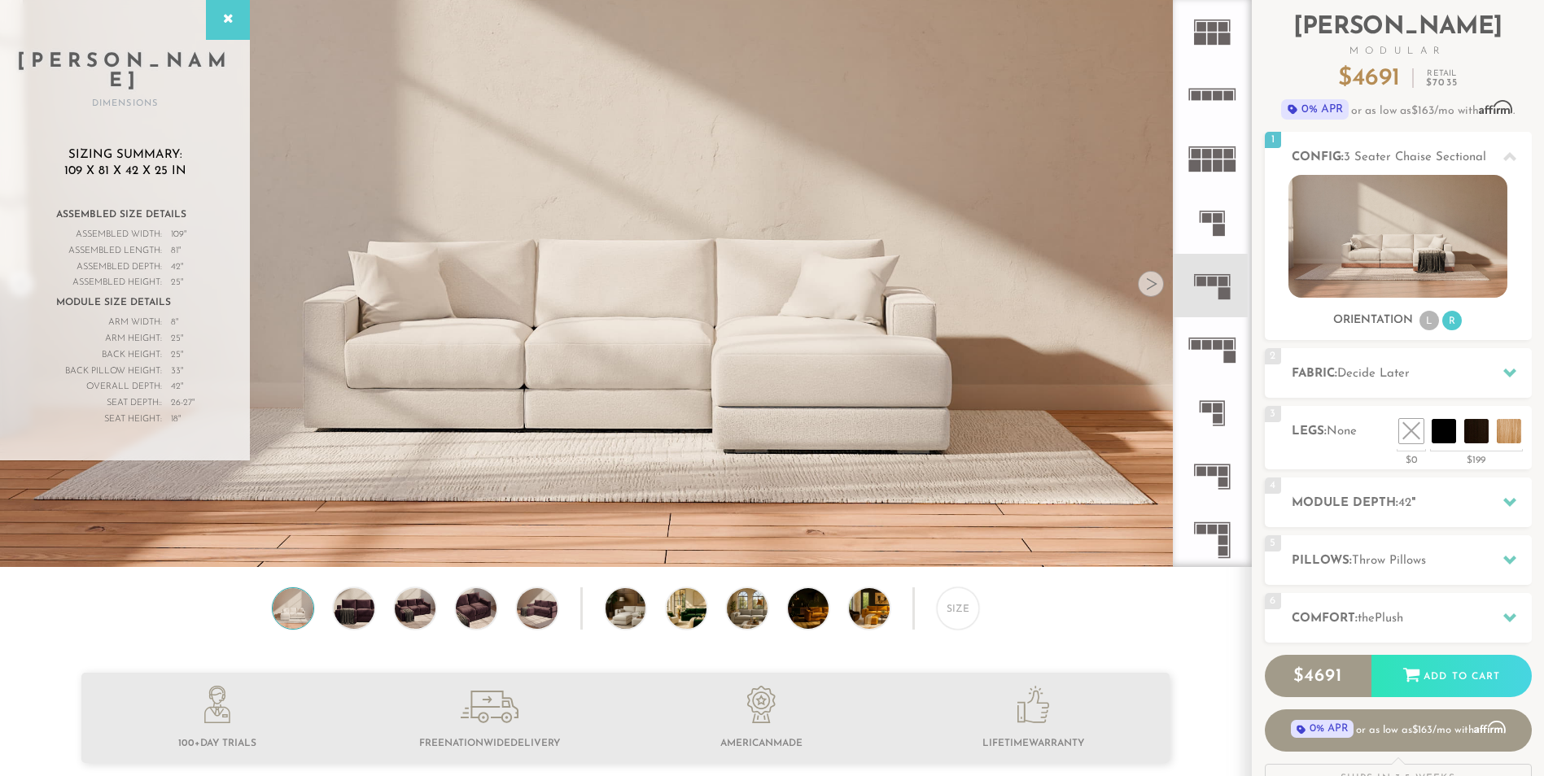
scroll to position [81, 0]
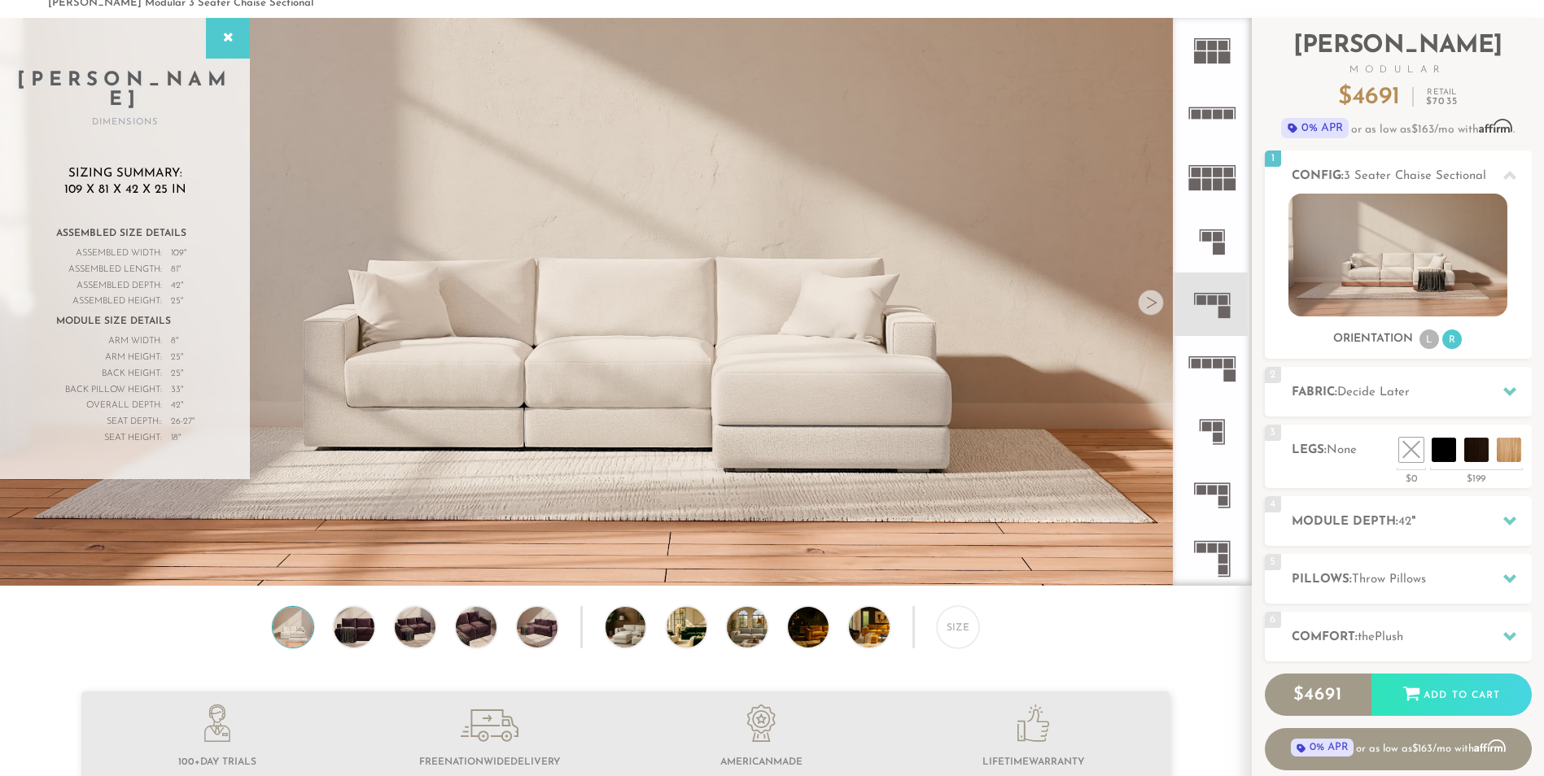
click at [1223, 369] on icon at bounding box center [1211, 367] width 63 height 63
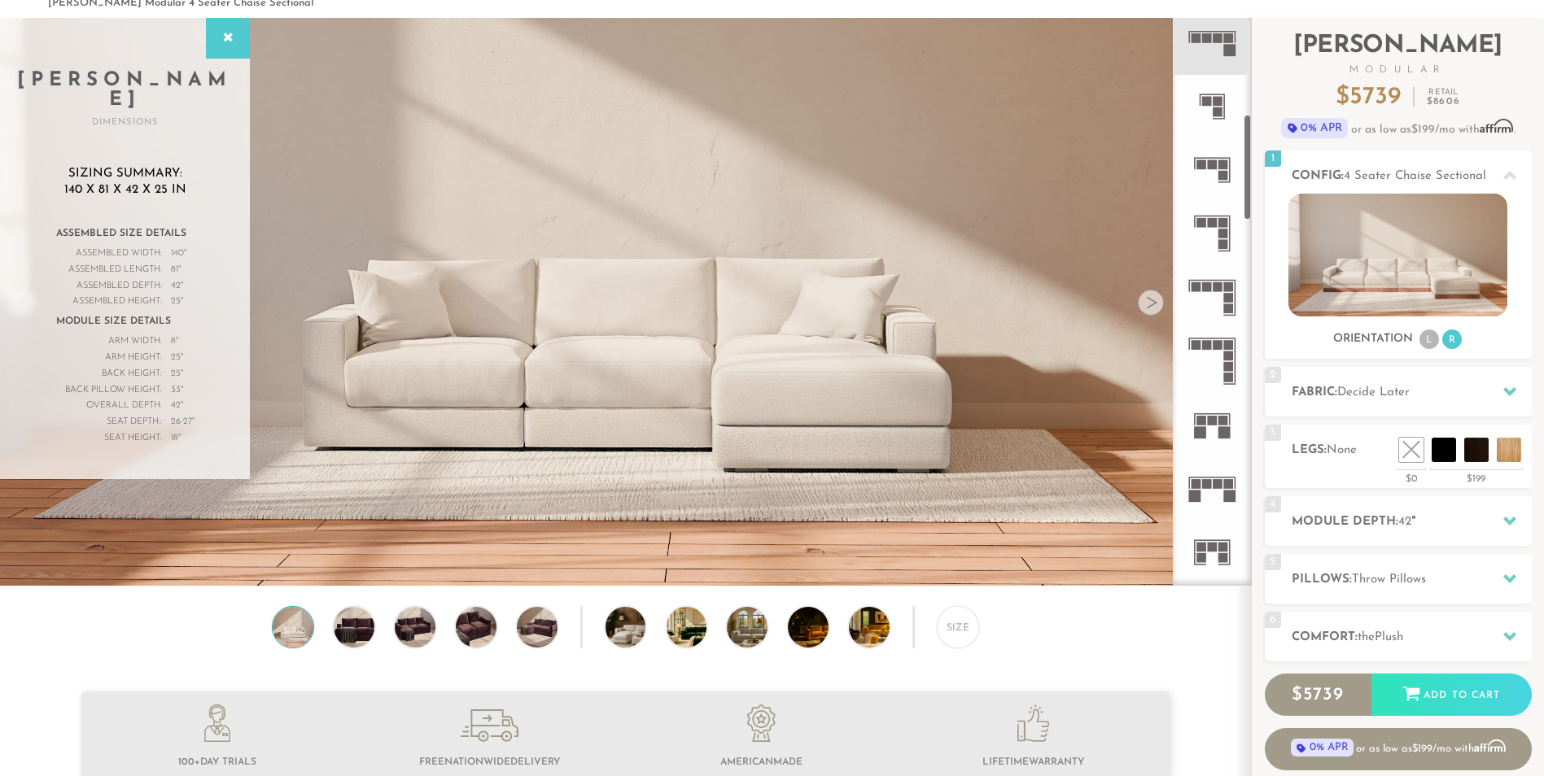
scroll to position [517, 0]
click at [1214, 431] on icon at bounding box center [1211, 424] width 63 height 63
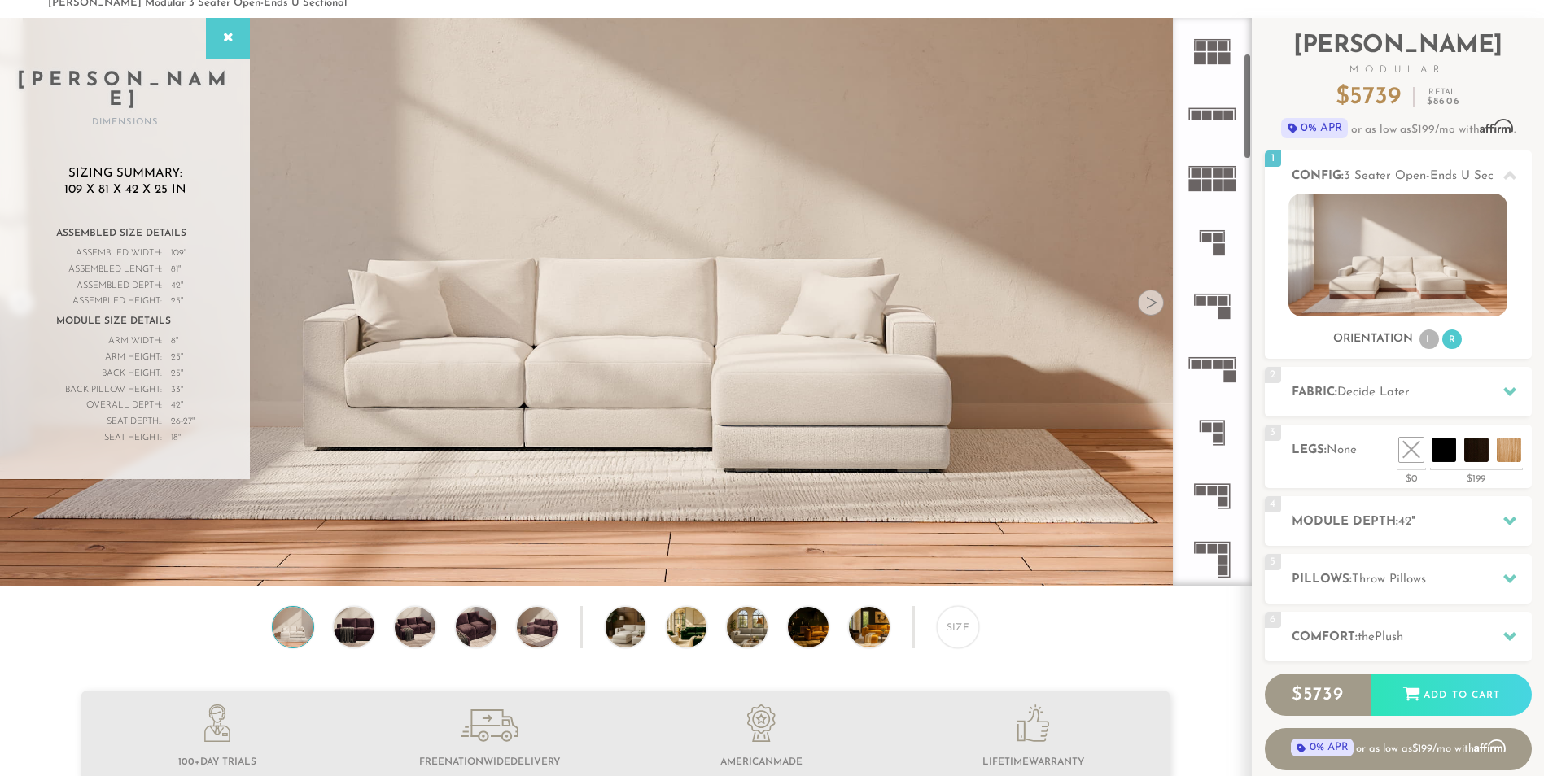
scroll to position [189, 0]
click at [1424, 391] on h2 "Fabric: Decide Later" at bounding box center [1412, 392] width 240 height 19
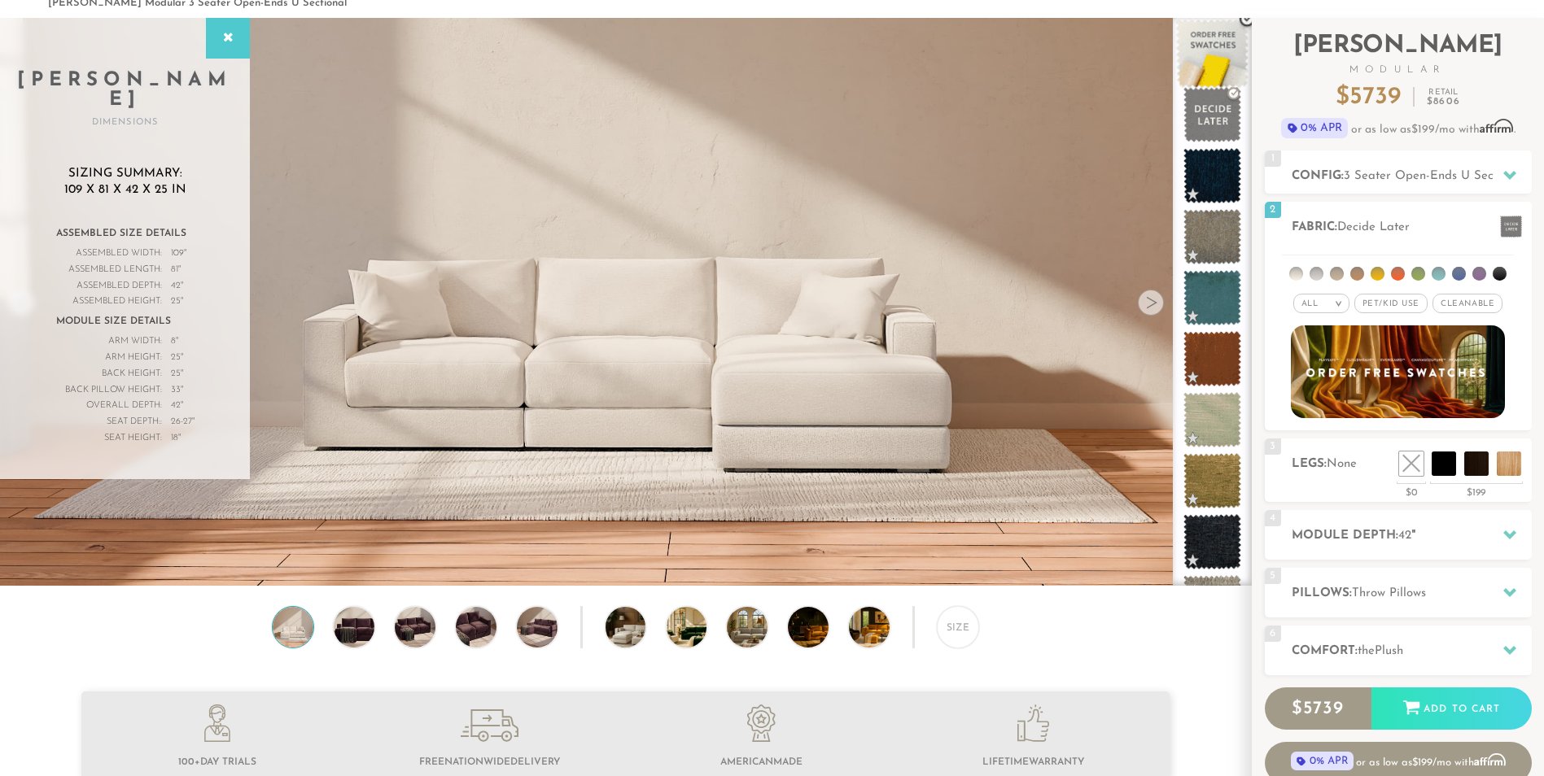
click at [1192, 47] on span at bounding box center [1212, 54] width 72 height 69
